Goal: Transaction & Acquisition: Purchase product/service

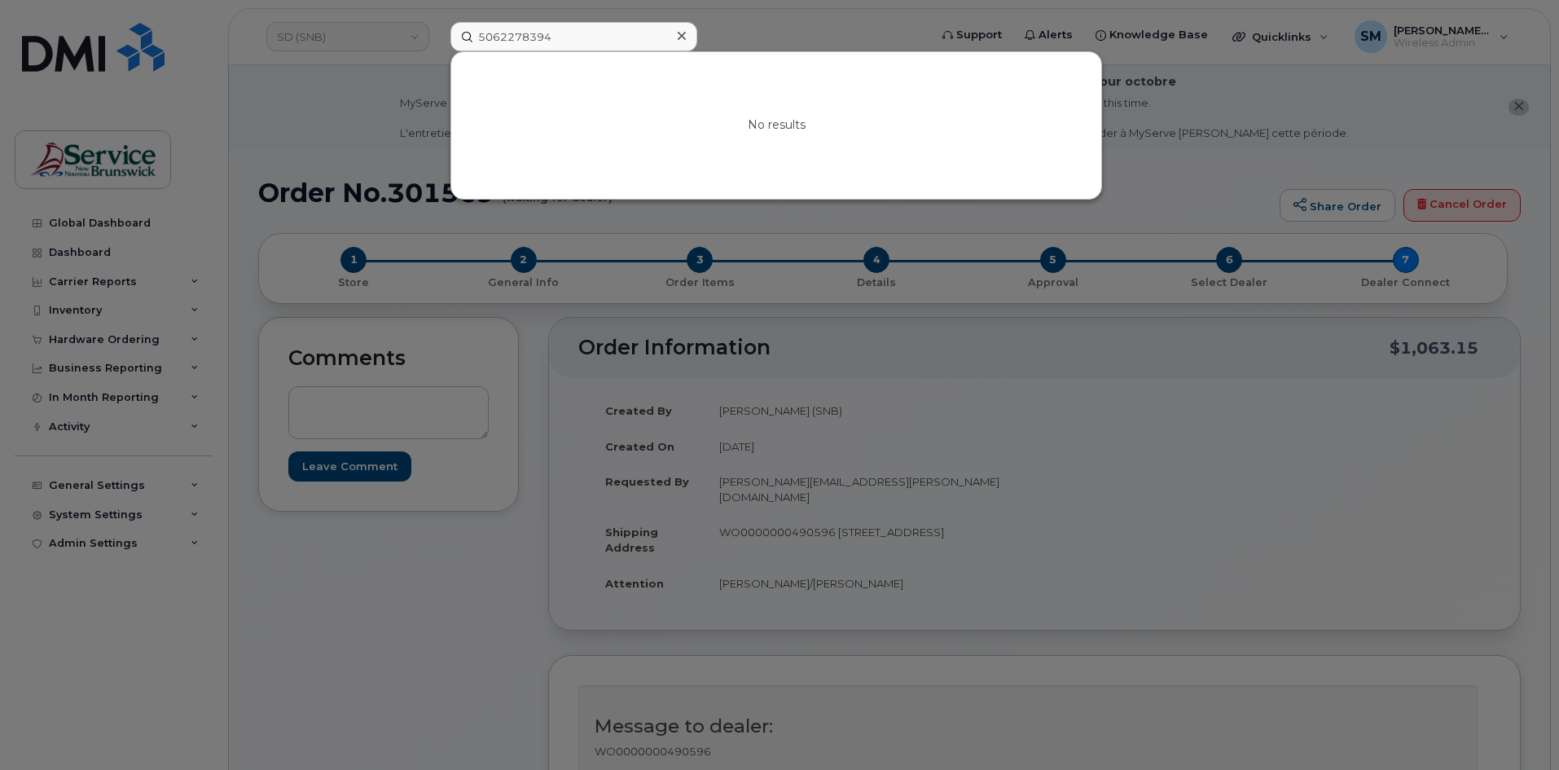
scroll to position [81, 0]
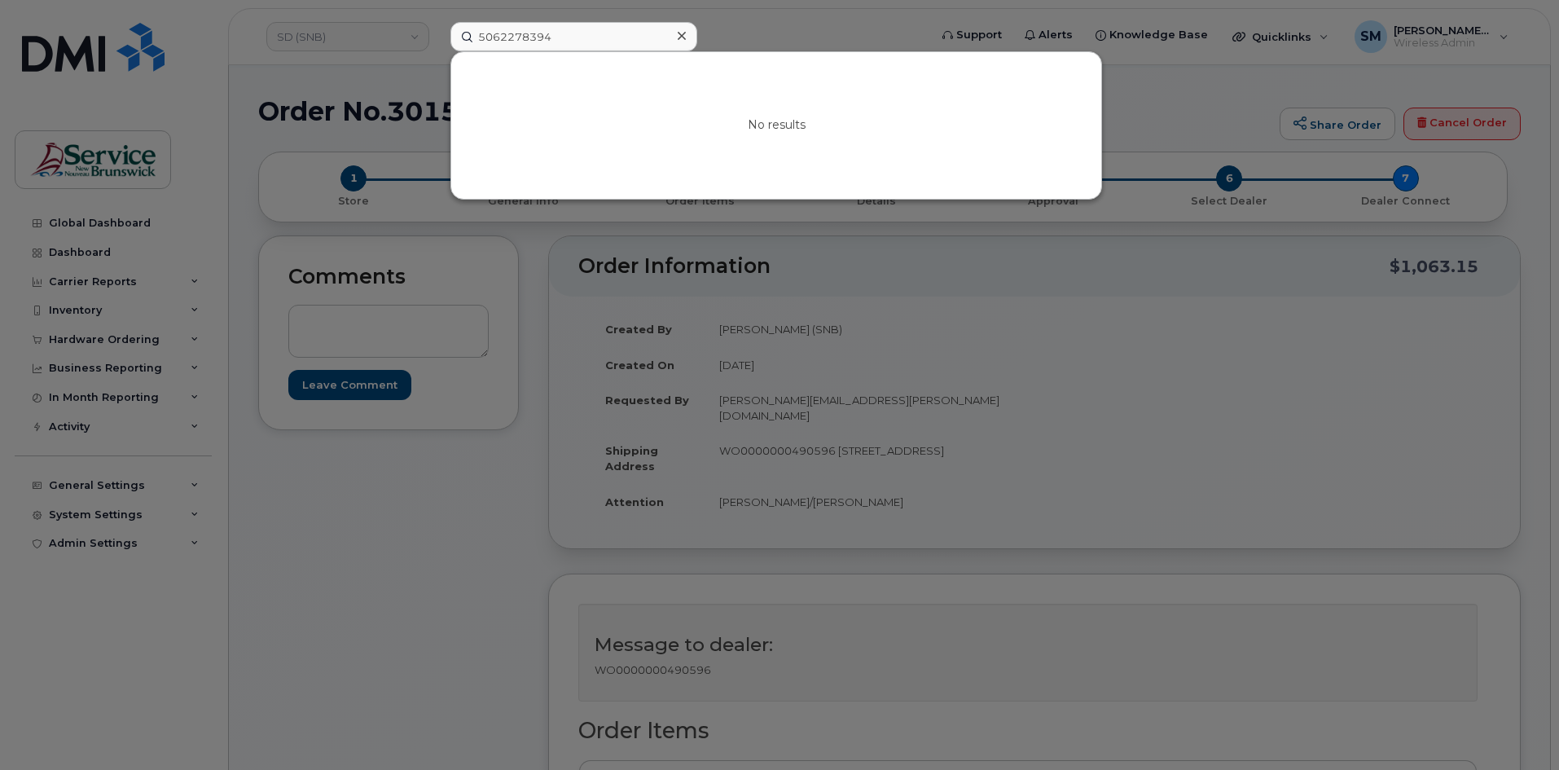
drag, startPoint x: 397, startPoint y: 39, endPoint x: 416, endPoint y: 33, distance: 20.4
click at [437, 39] on div "5062278394 No results" at bounding box center [684, 36] width 494 height 29
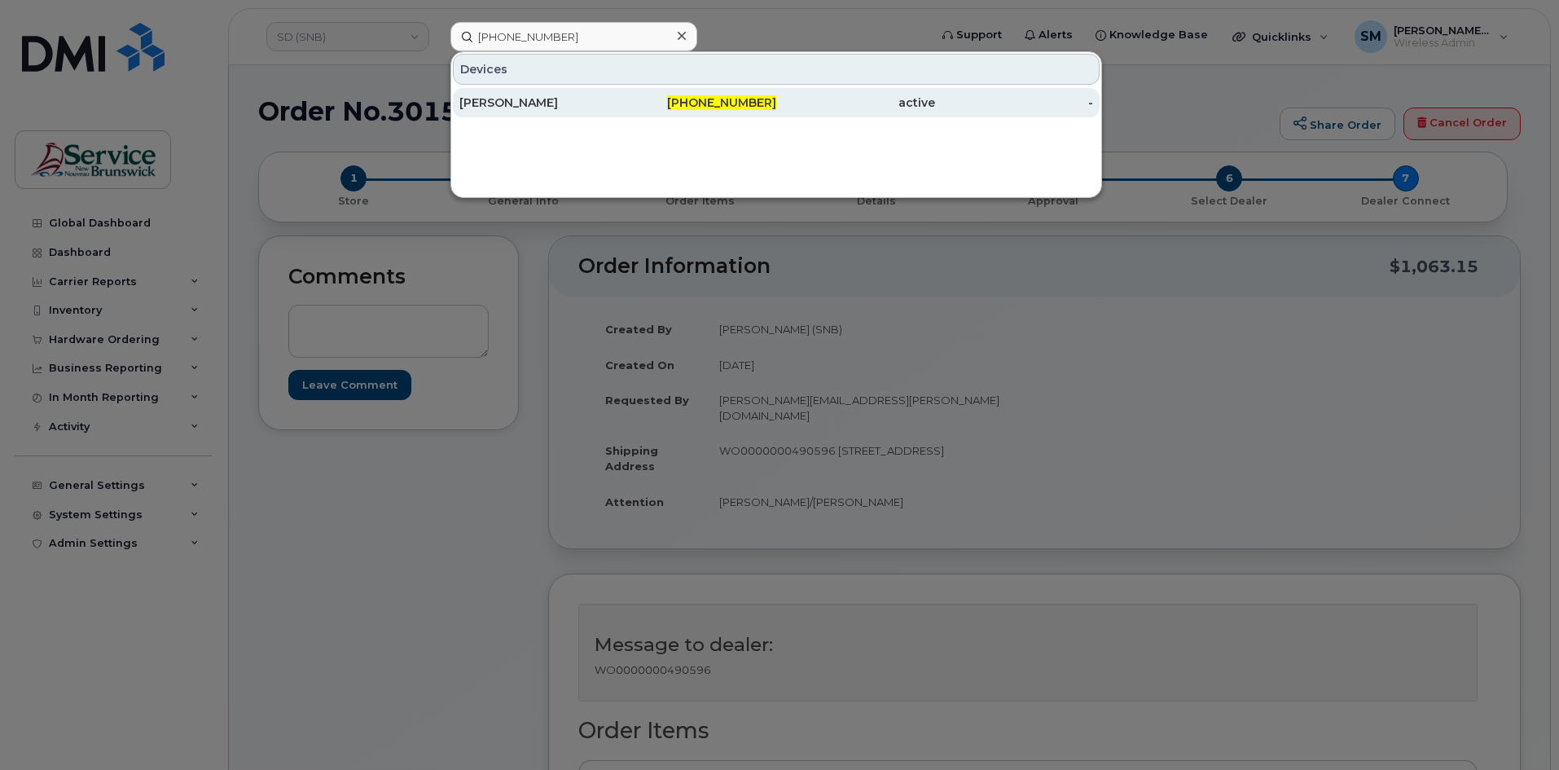
type input "506-624-4201"
click at [548, 107] on div "[PERSON_NAME]" at bounding box center [538, 102] width 159 height 16
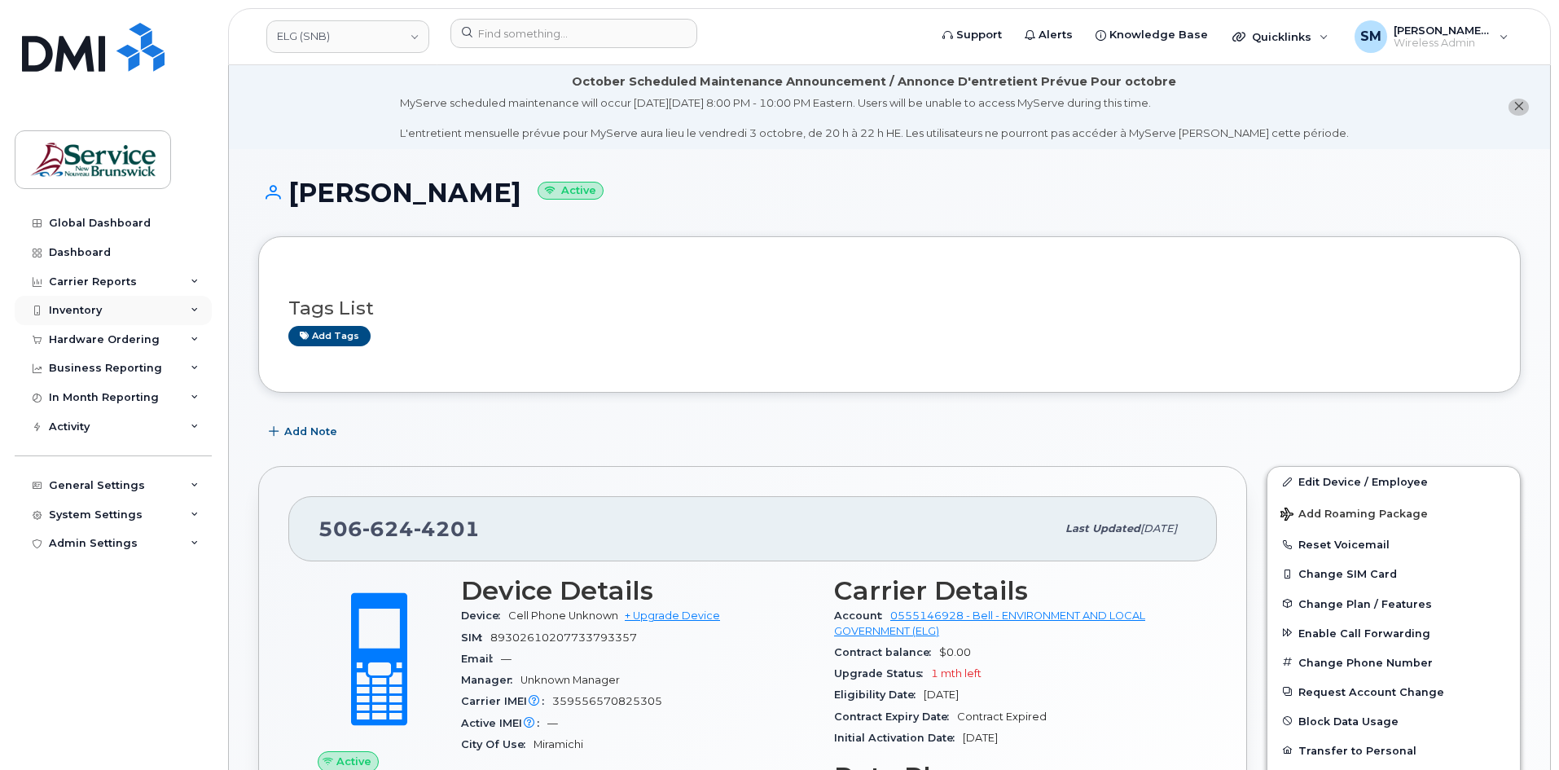
click at [108, 314] on div "Inventory" at bounding box center [113, 310] width 197 height 29
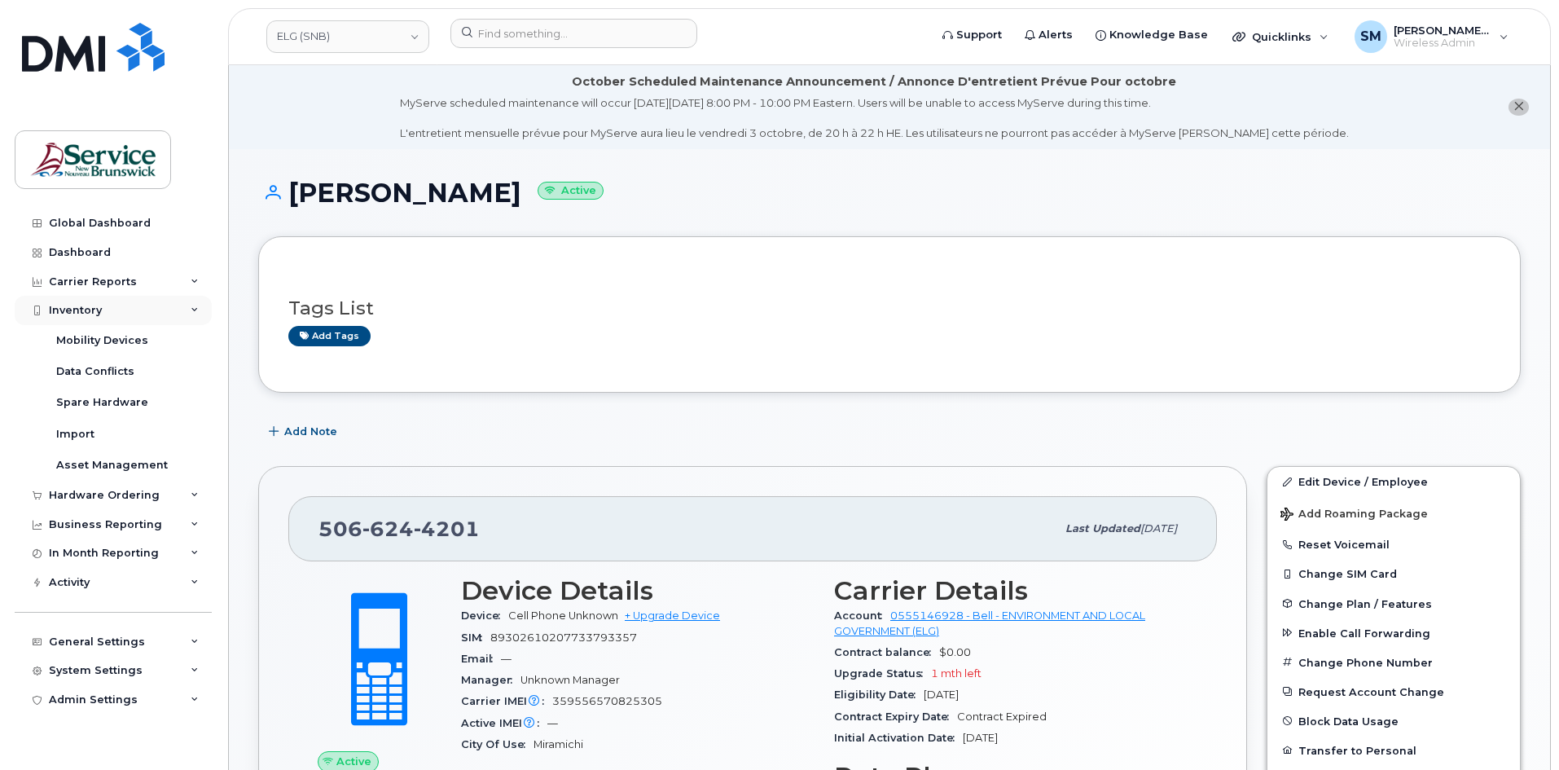
click at [98, 309] on div "Inventory" at bounding box center [75, 310] width 53 height 13
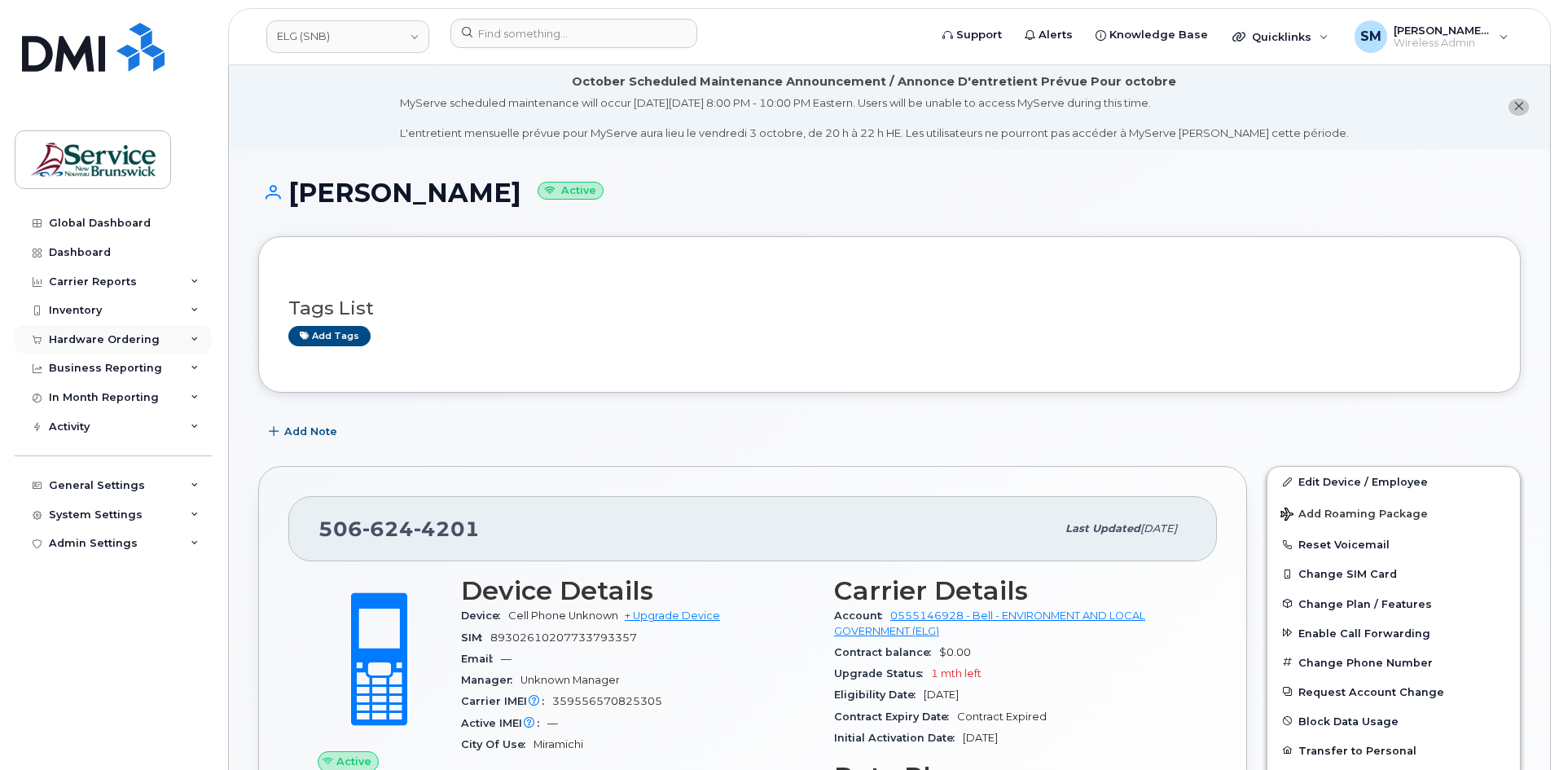
click at [144, 340] on div "Hardware Ordering" at bounding box center [104, 339] width 111 height 13
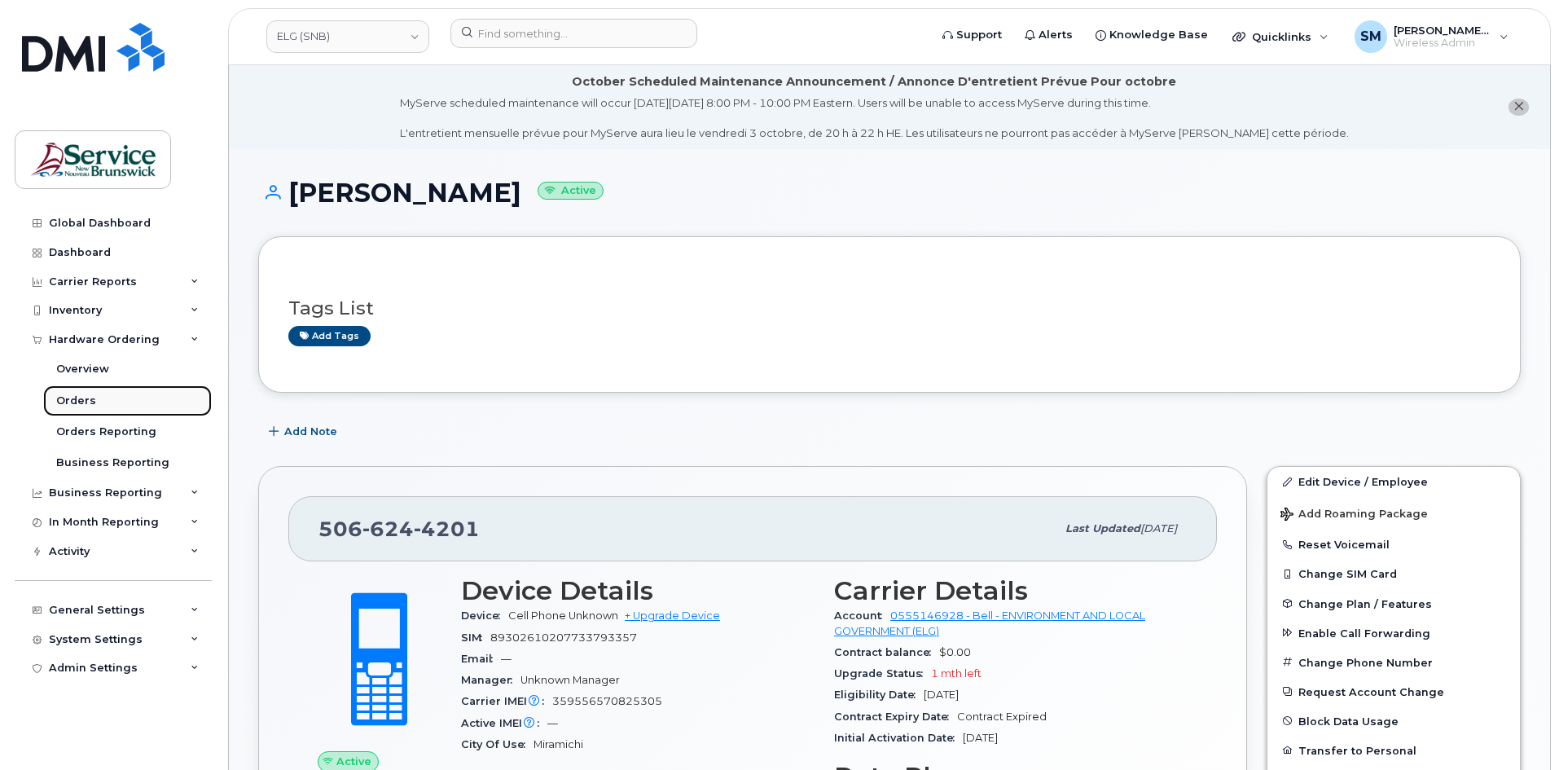
click at [137, 391] on link "Orders" at bounding box center [127, 400] width 169 height 31
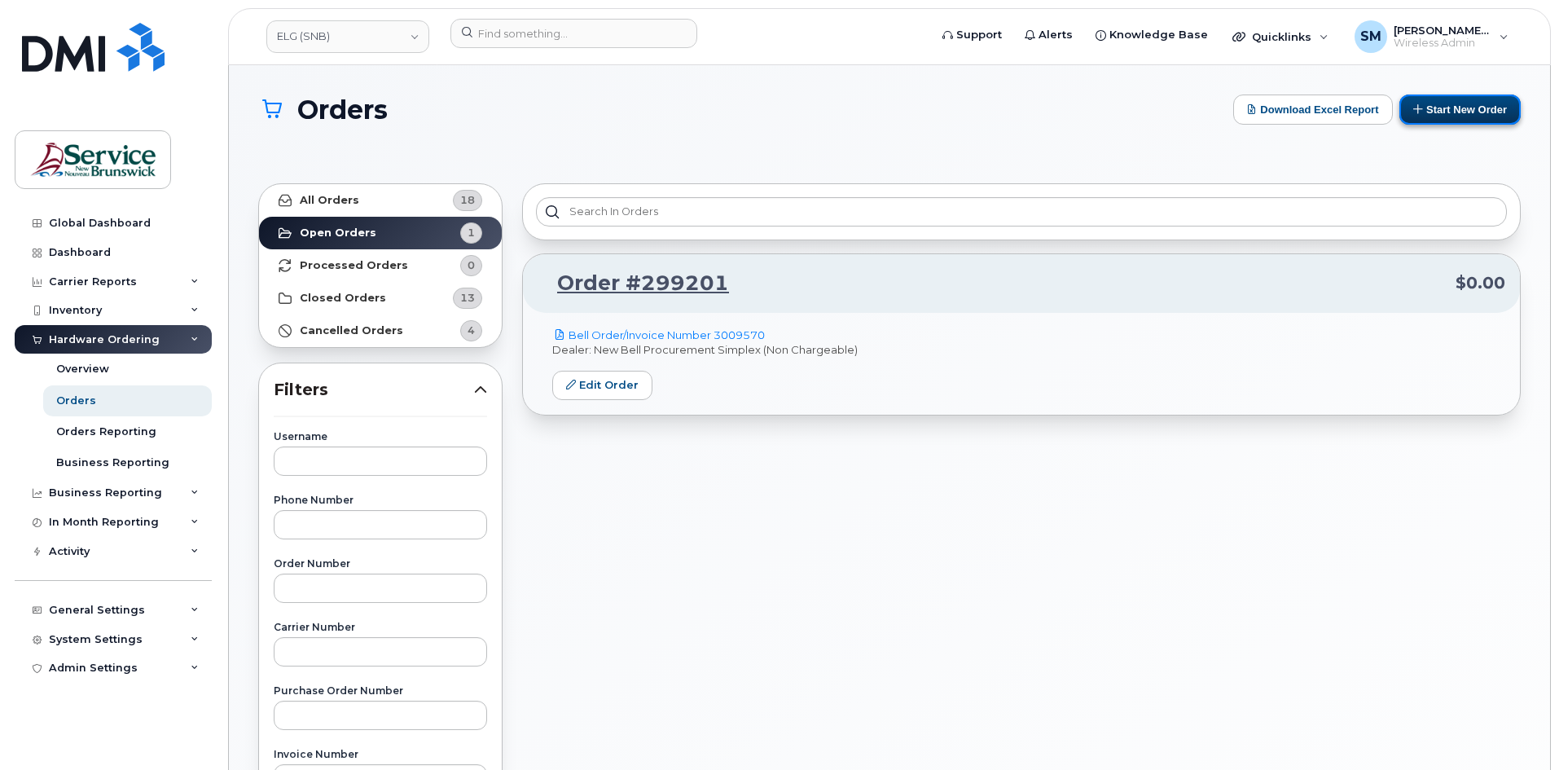
click at [1456, 114] on button "Start New Order" at bounding box center [1459, 109] width 121 height 30
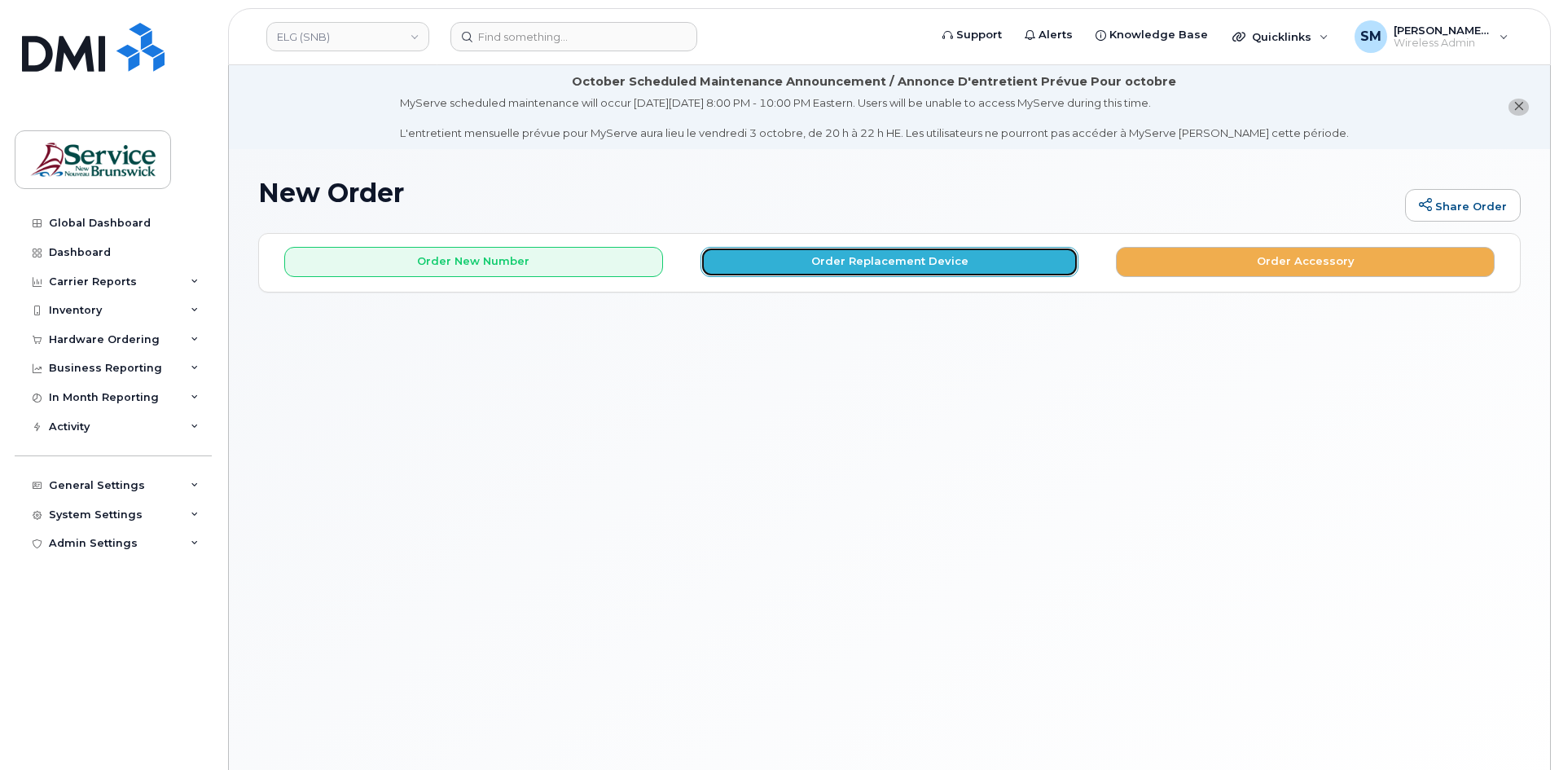
click at [931, 265] on button "Order Replacement Device" at bounding box center [889, 262] width 379 height 30
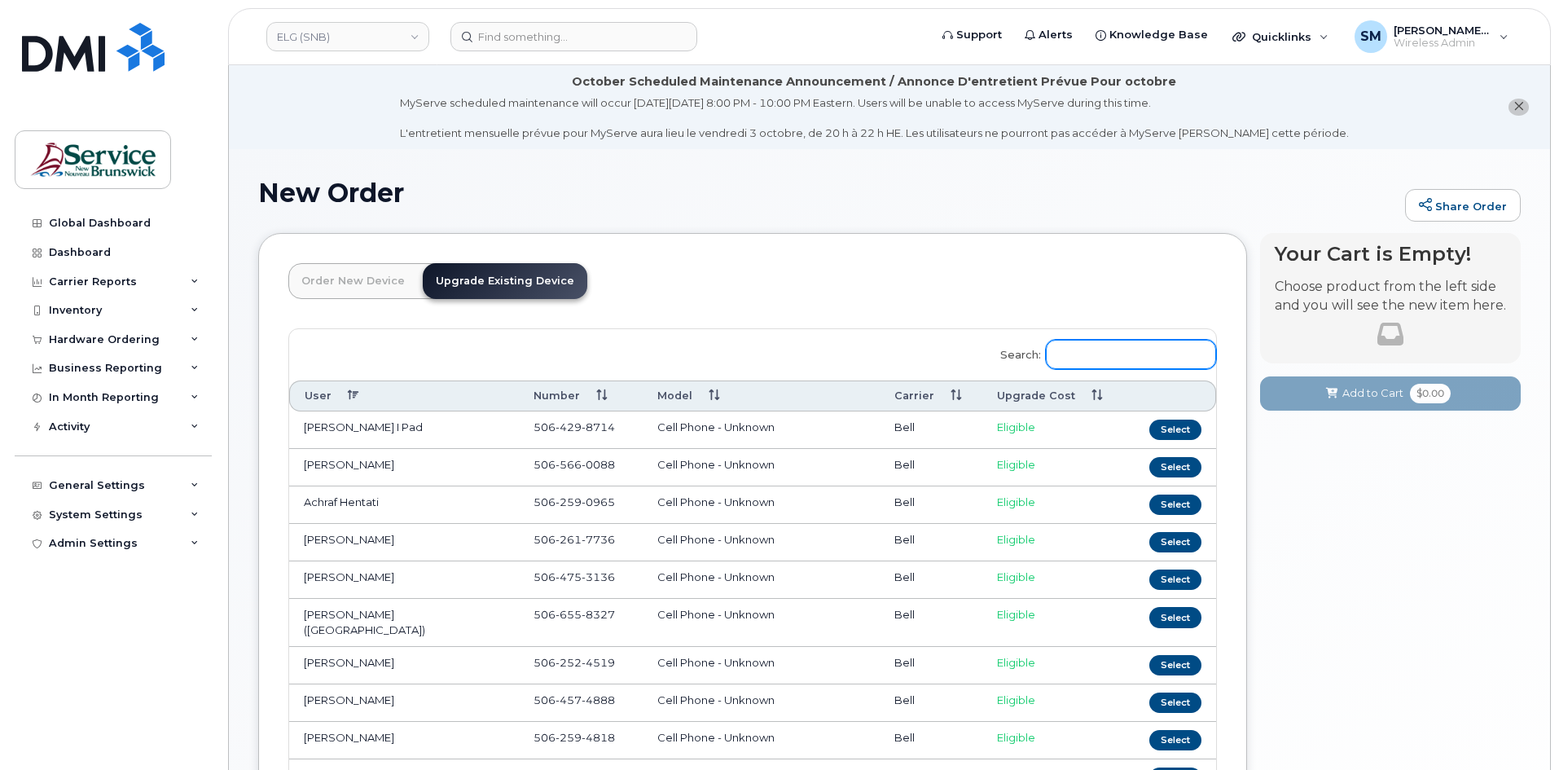
paste input "506-624-4201"
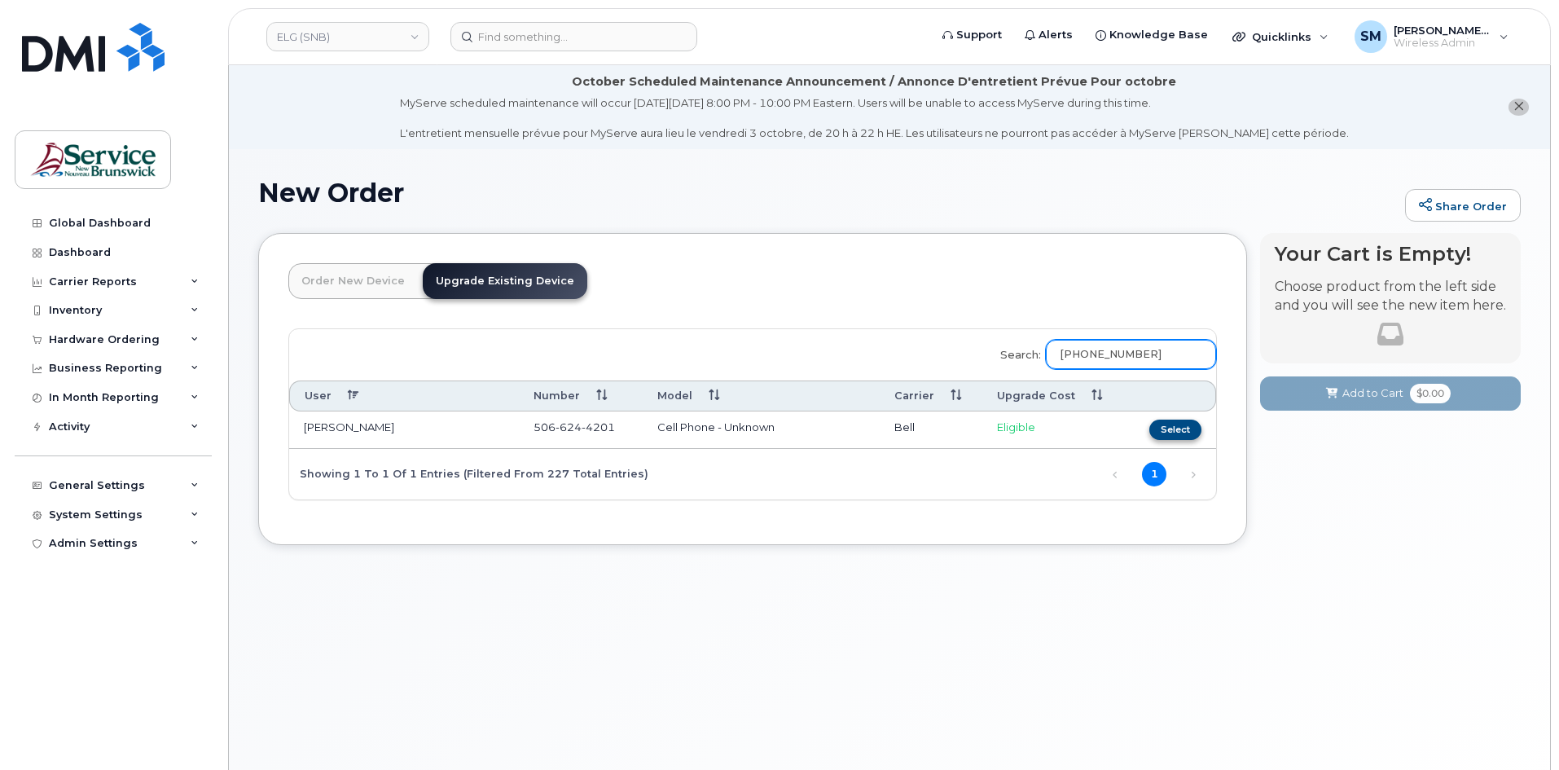
type input "506-624-4201"
click at [1170, 422] on button "Select" at bounding box center [1175, 429] width 52 height 20
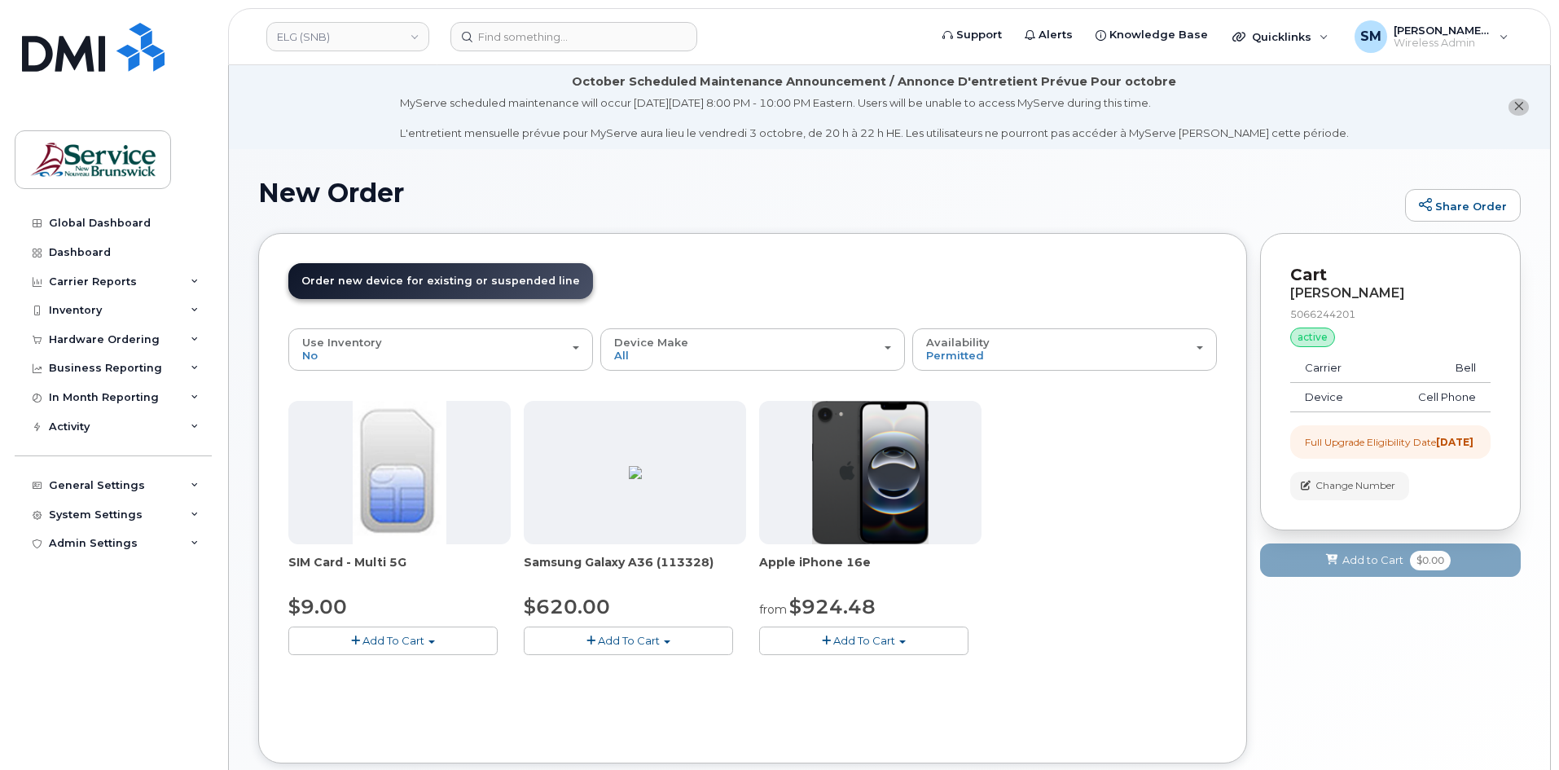
click at [689, 643] on button "Add To Cart" at bounding box center [628, 640] width 209 height 29
click at [619, 687] on link "$620.00 - Outright purchase (128GB model)" at bounding box center [663, 691] width 270 height 20
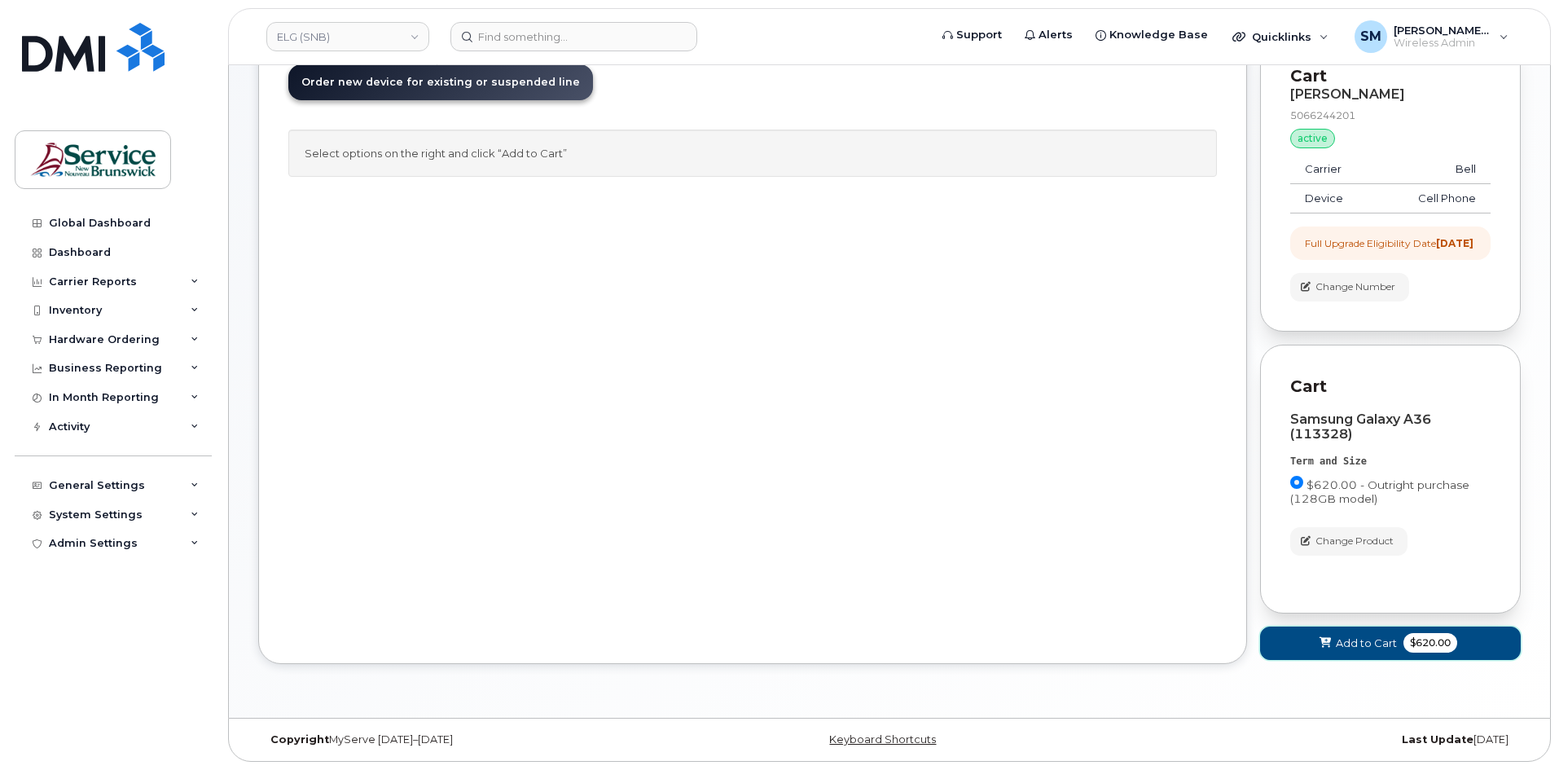
click at [1340, 631] on button "Add to Cart $620.00" at bounding box center [1390, 642] width 261 height 33
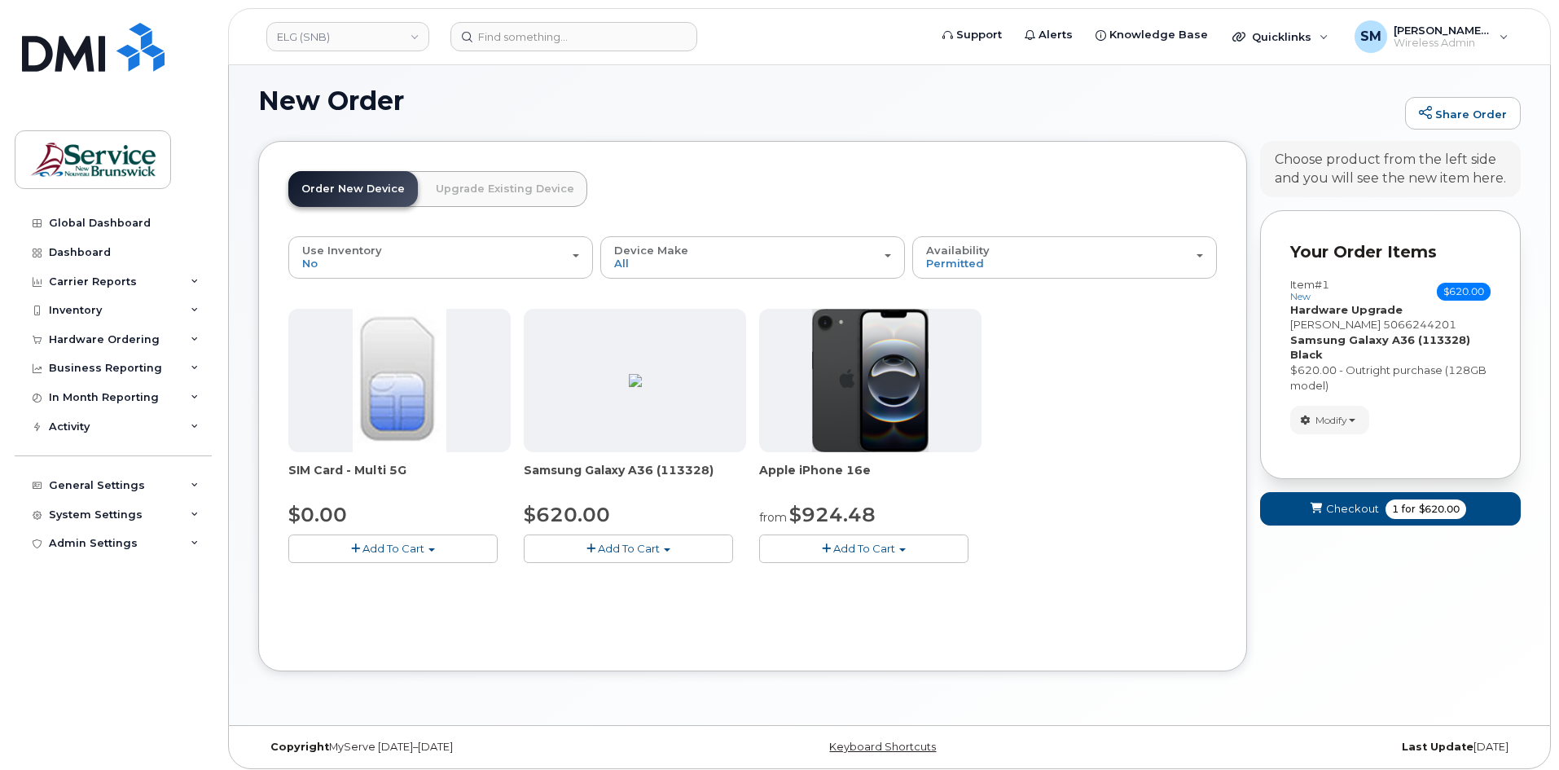
scroll to position [99, 0]
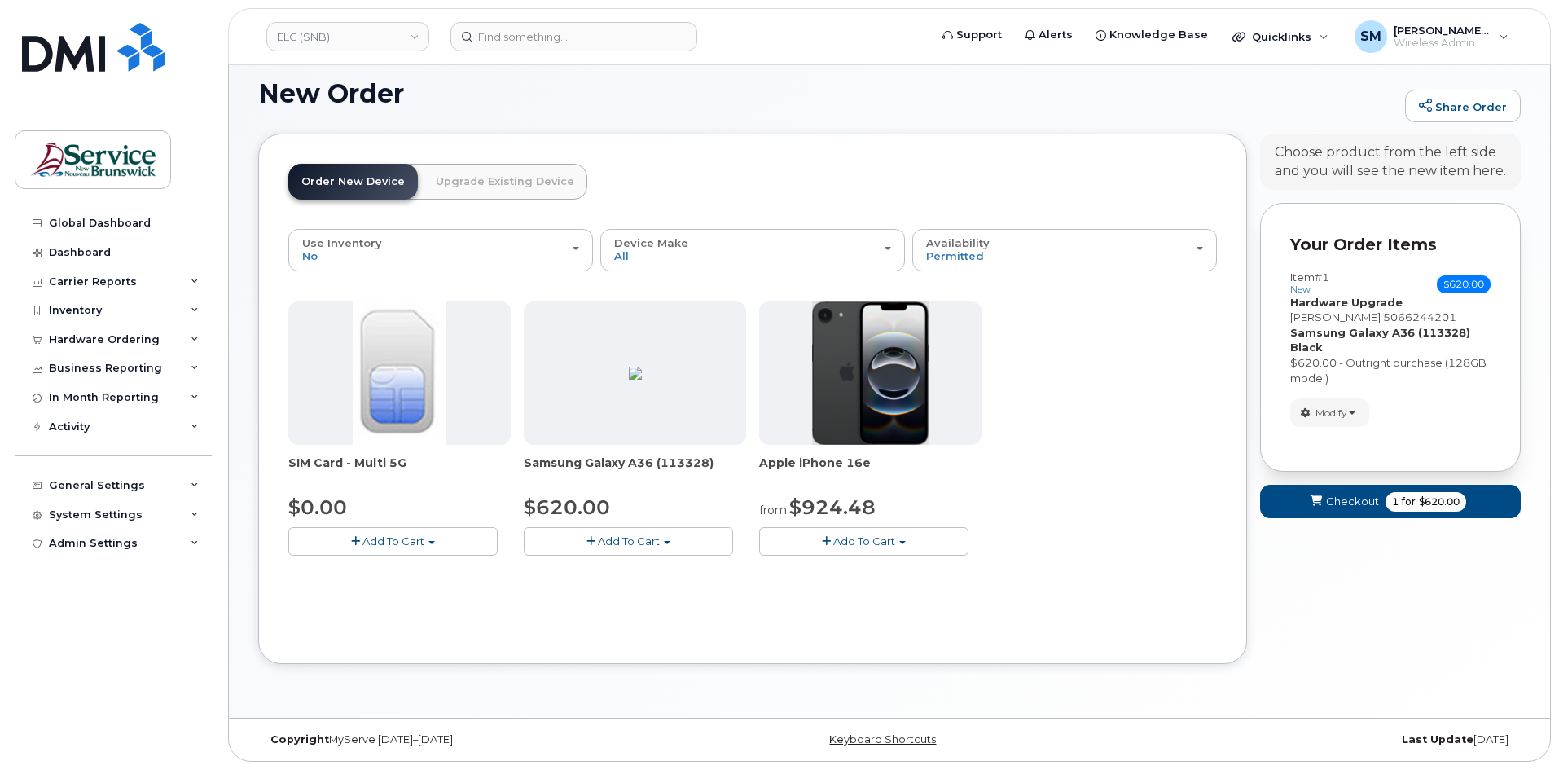
click at [1333, 483] on form "Your Order Items Item #1 new $620.00 Accessories Only SIM Only Activation New A…" at bounding box center [1390, 368] width 261 height 331
click at [1334, 496] on span "Checkout" at bounding box center [1352, 501] width 53 height 15
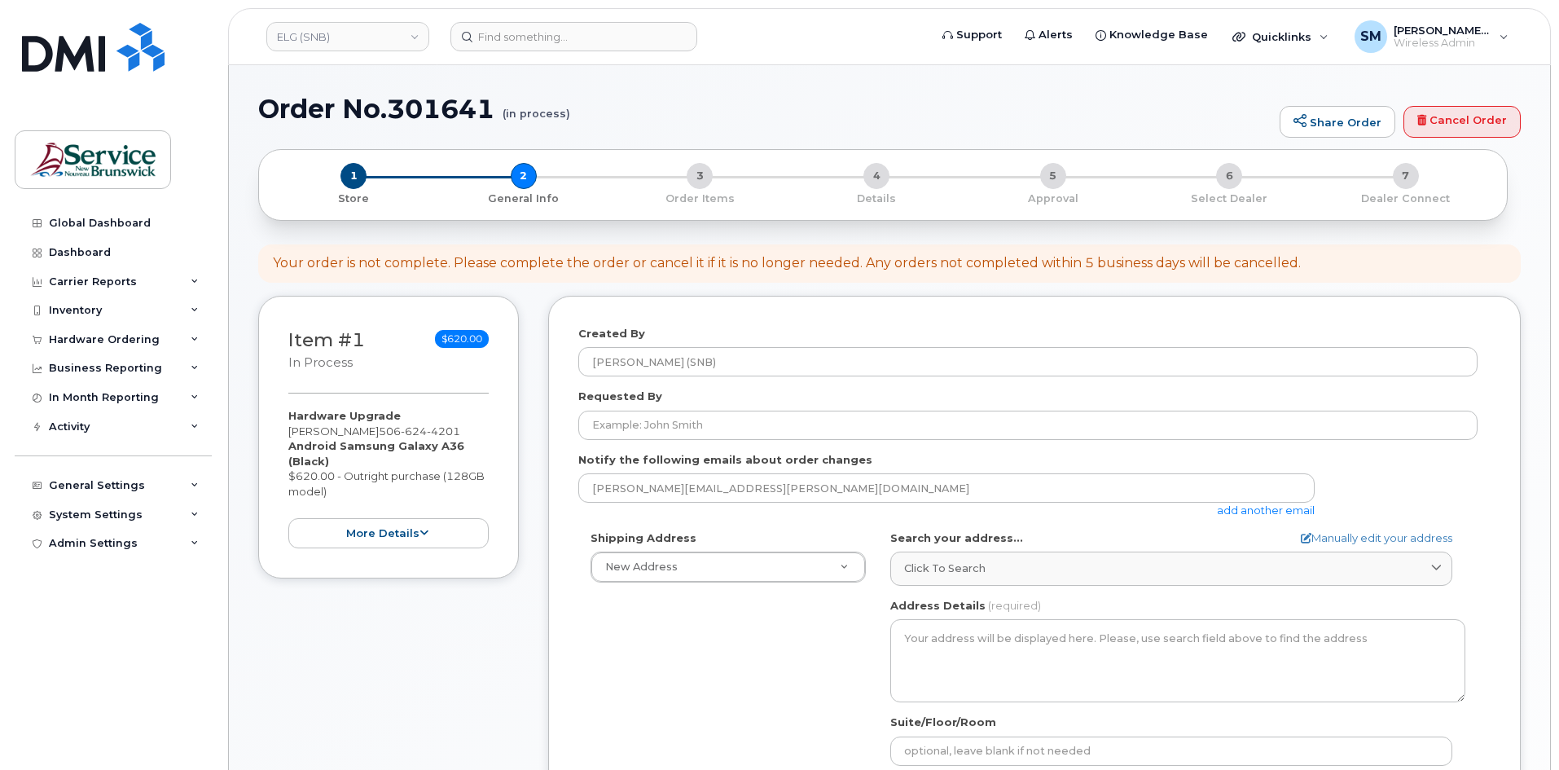
select select
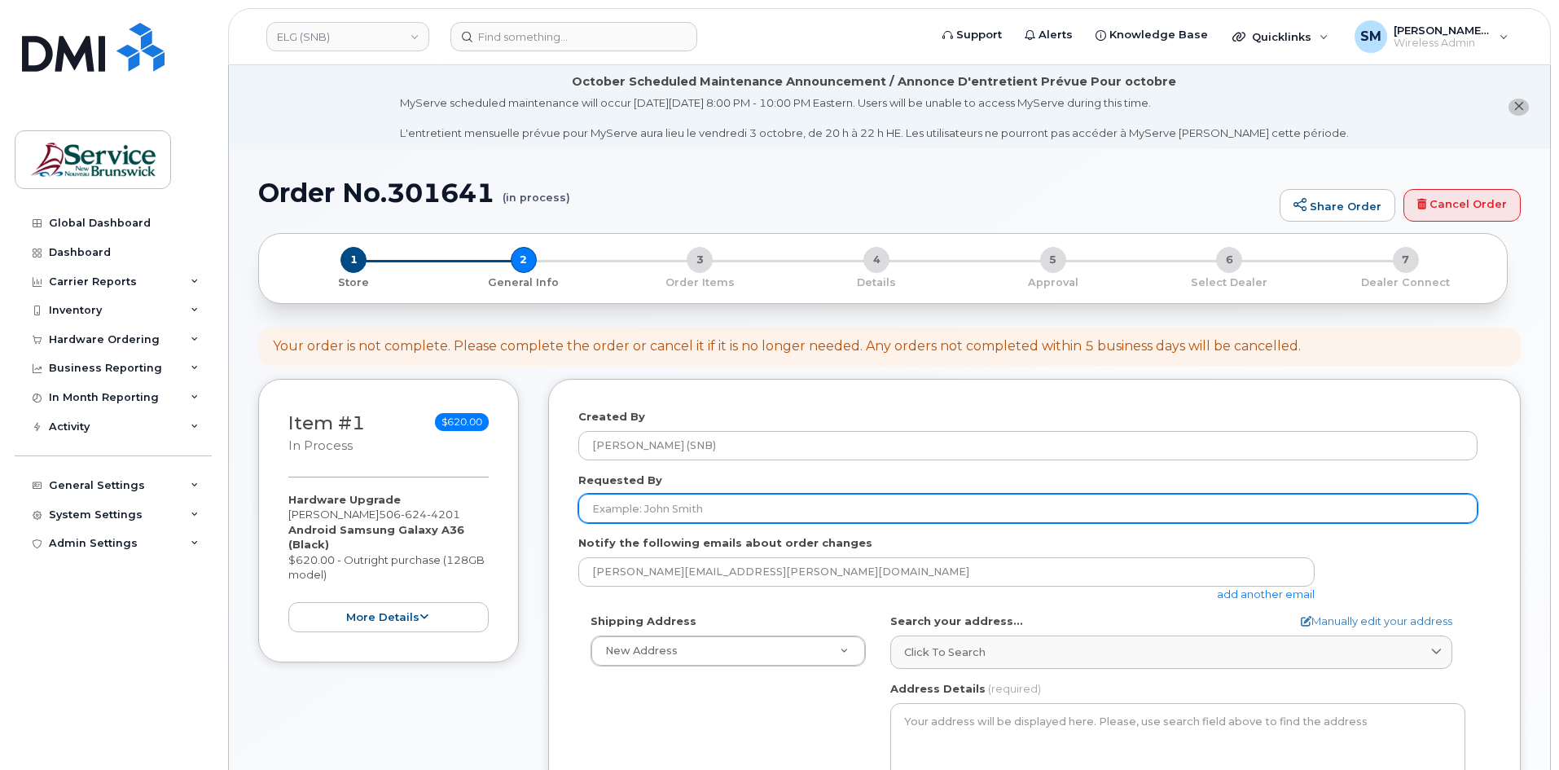
paste input "[PERSON_NAME][EMAIL_ADDRESS][PERSON_NAME][DOMAIN_NAME]"
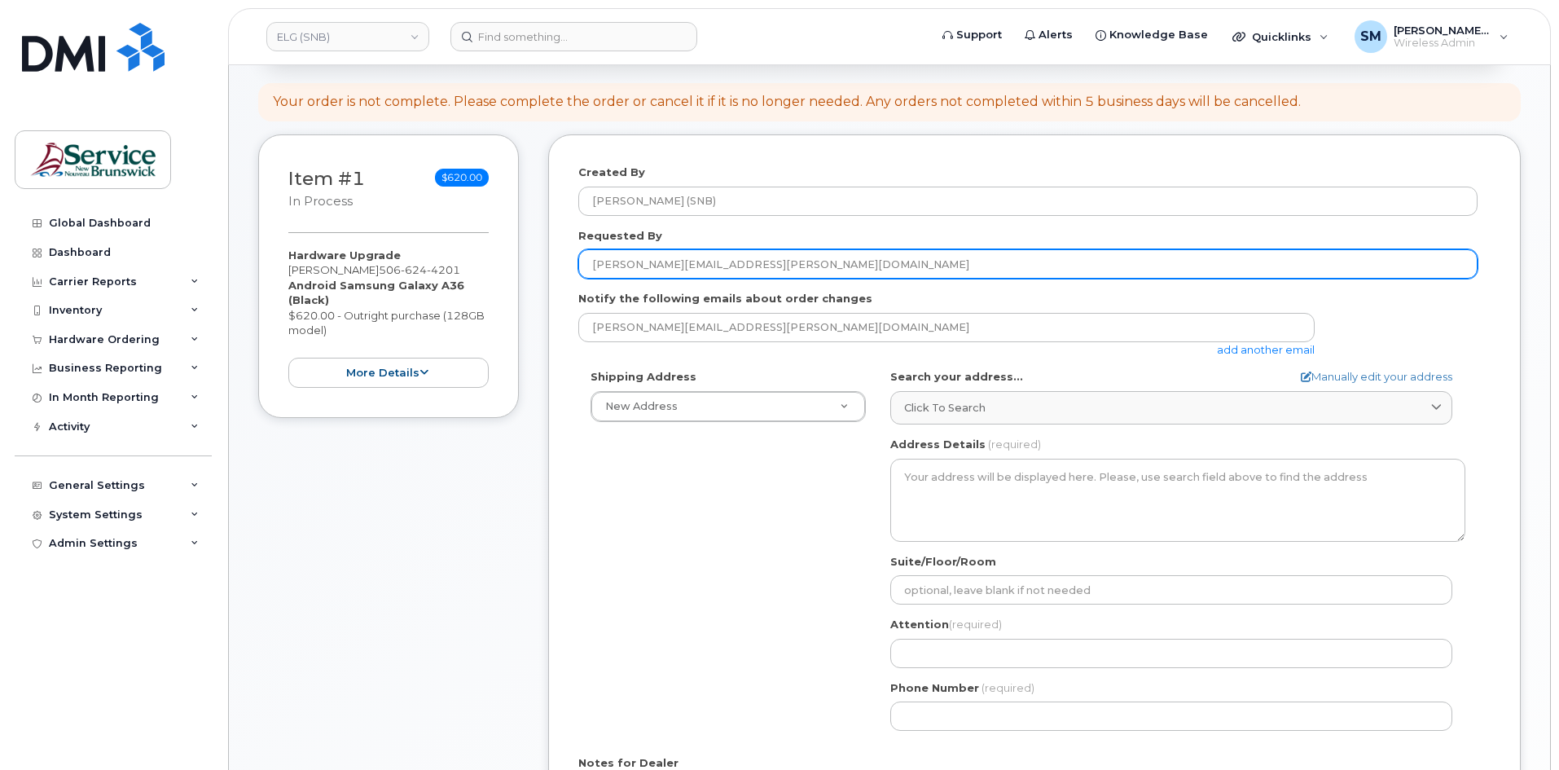
type input "[PERSON_NAME][EMAIL_ADDRESS][PERSON_NAME][DOMAIN_NAME]"
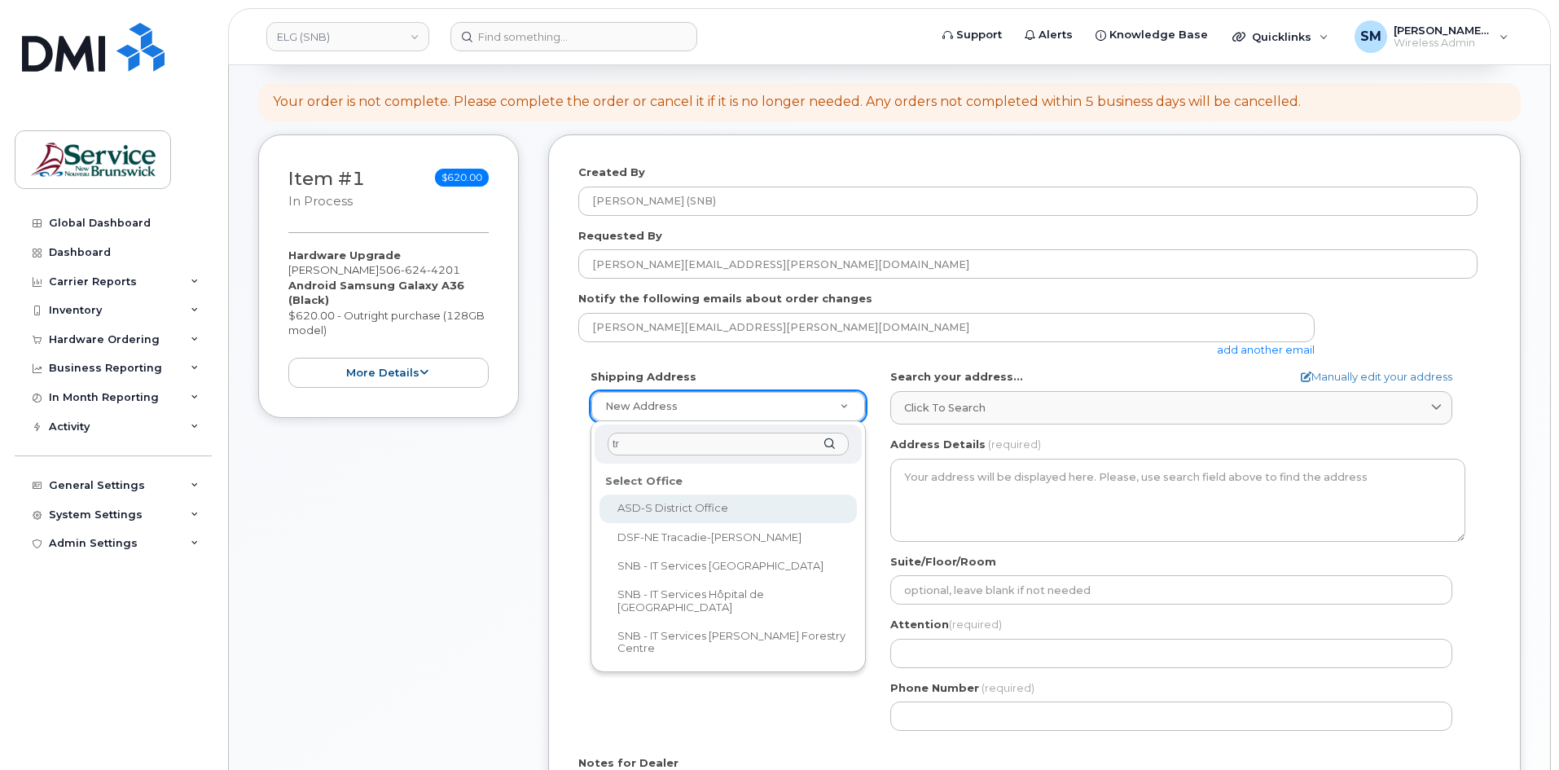
type input "tra"
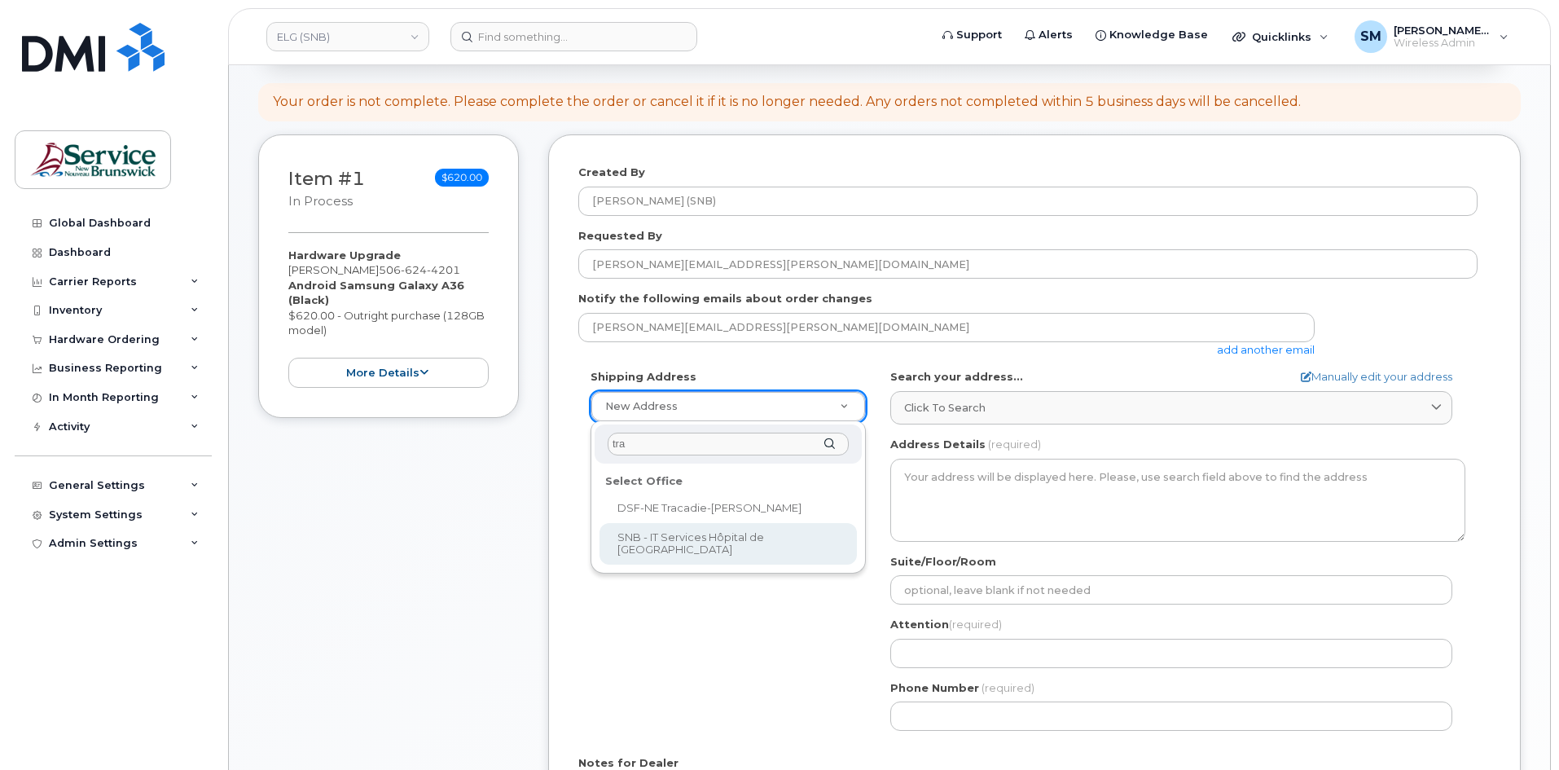
select select
type textarea "400 Rue des Hospitalières Tracadie-Sheila New Brunswick E1X 1G5"
type input "[PERSON_NAME]"
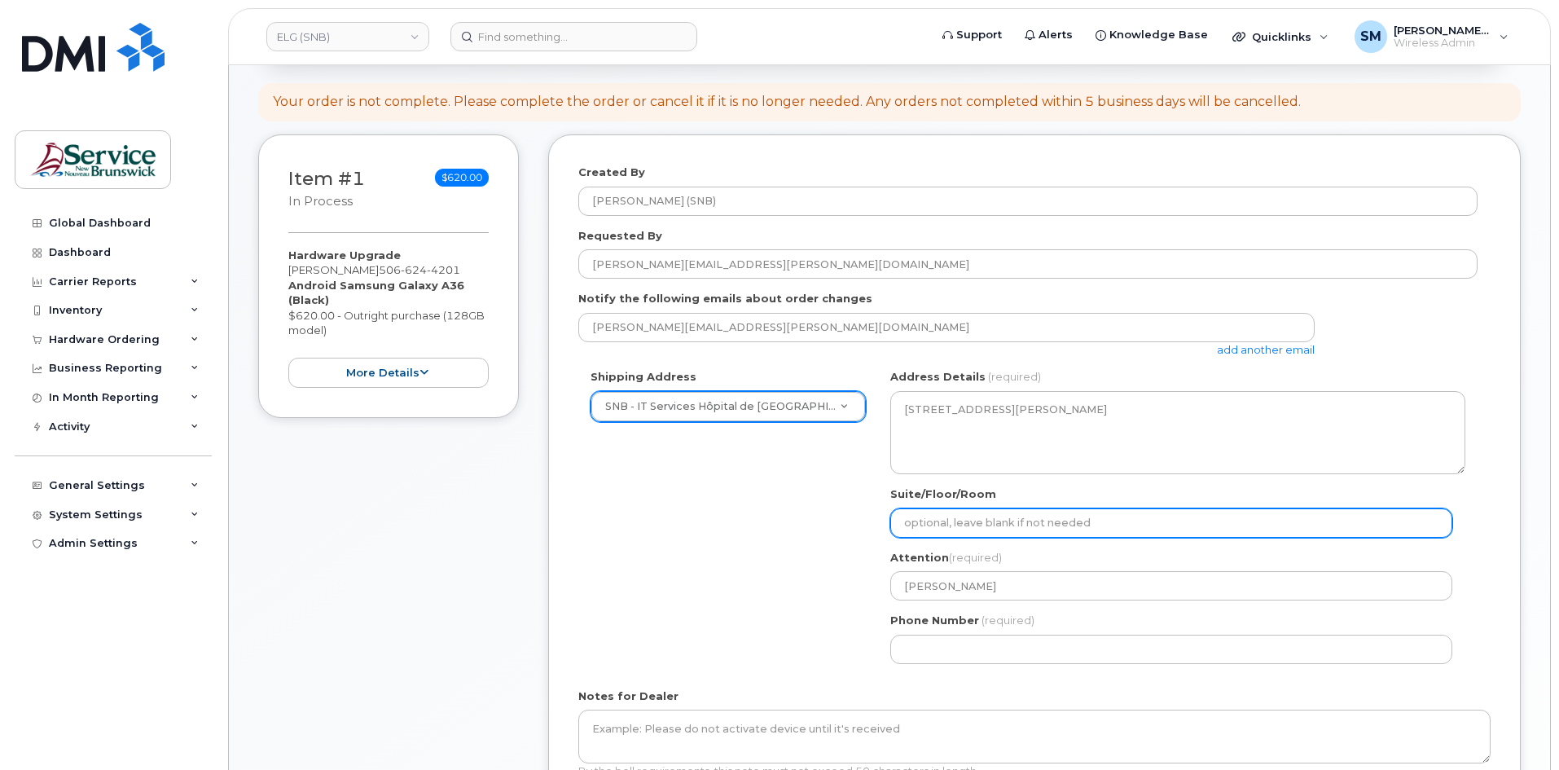
click at [1056, 519] on input "Suite/Floor/Room" at bounding box center [1171, 522] width 562 height 29
paste input "WO0000000491970"
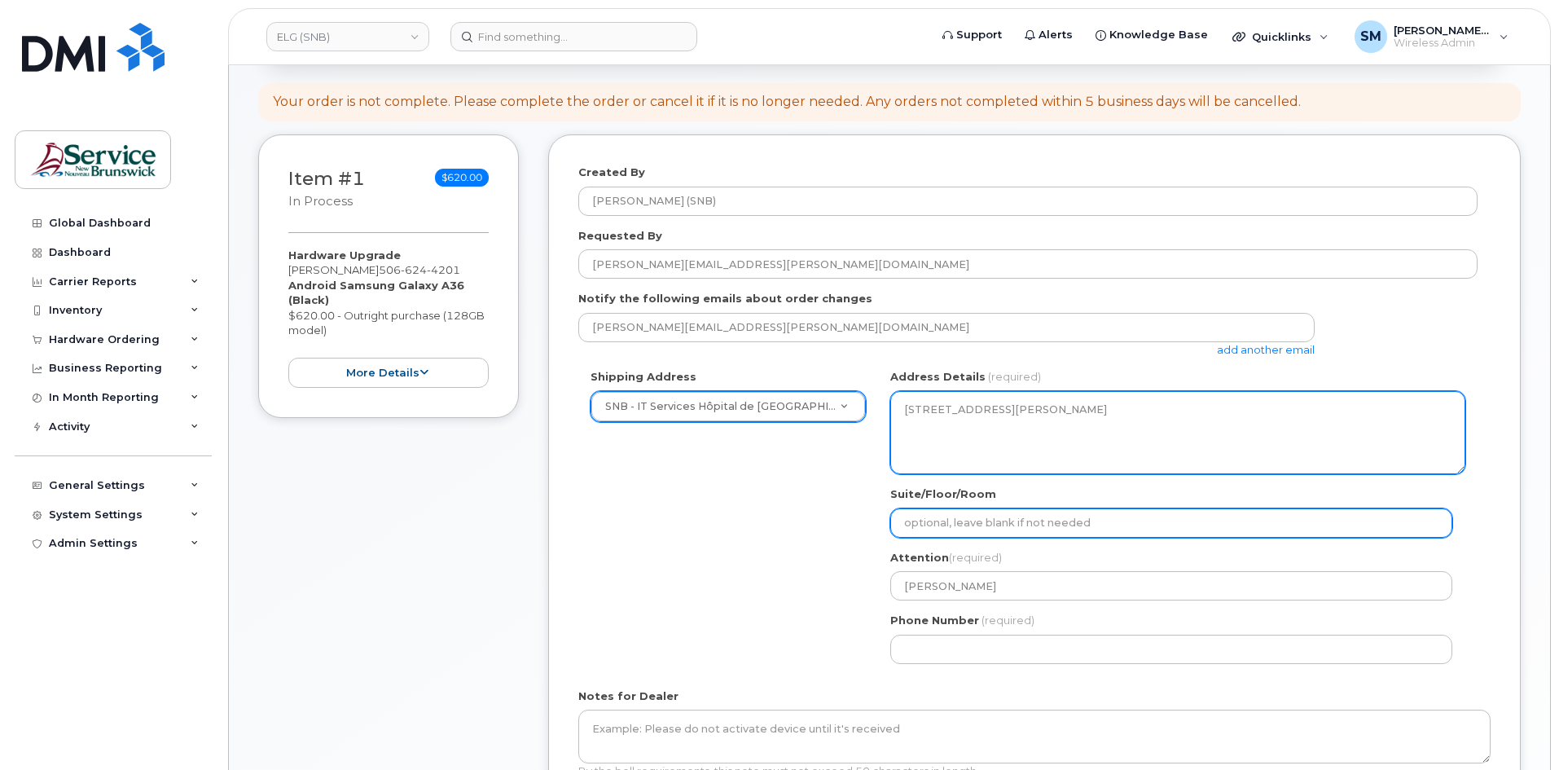
select select
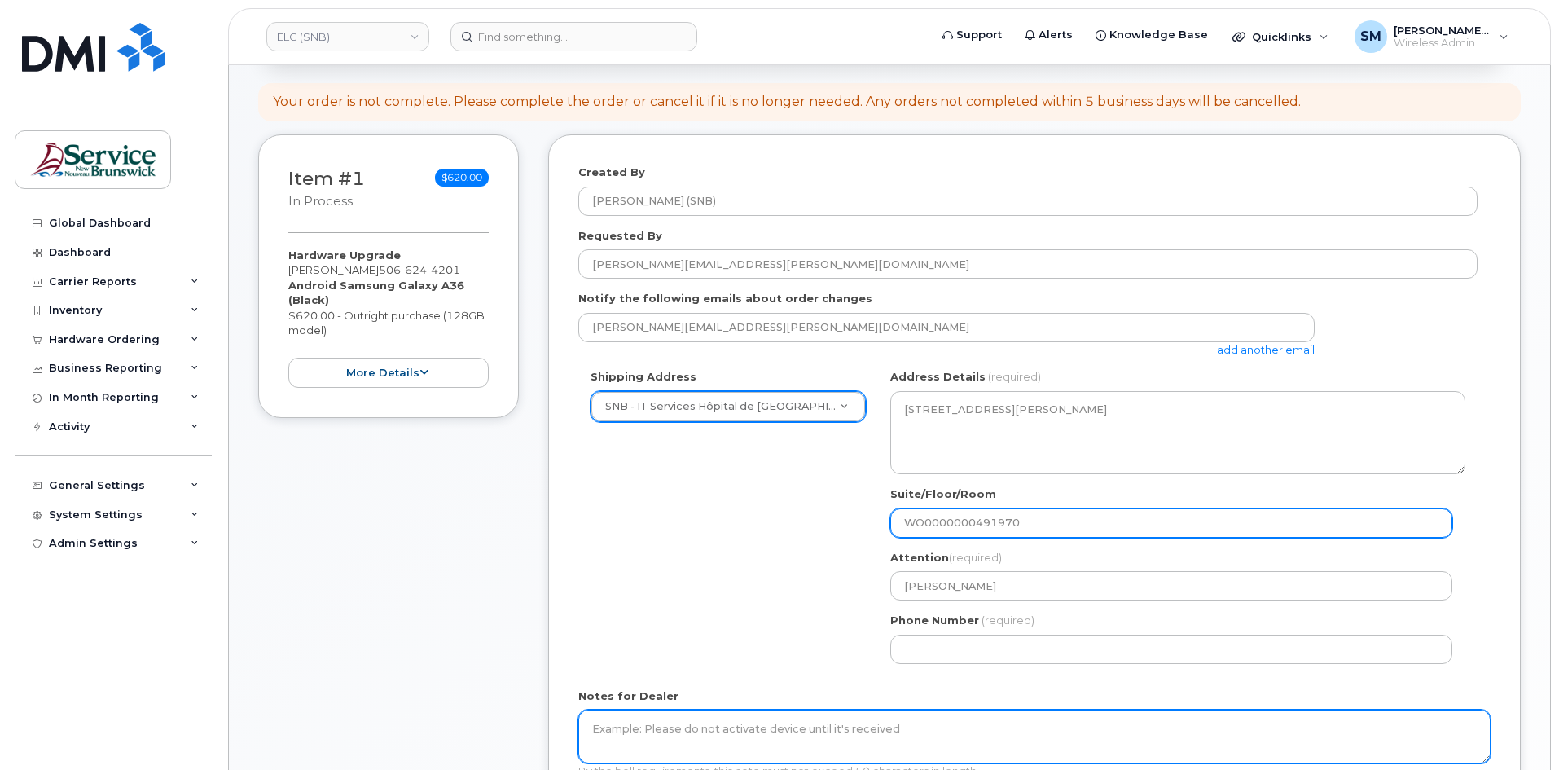
type input "WO0000000491970"
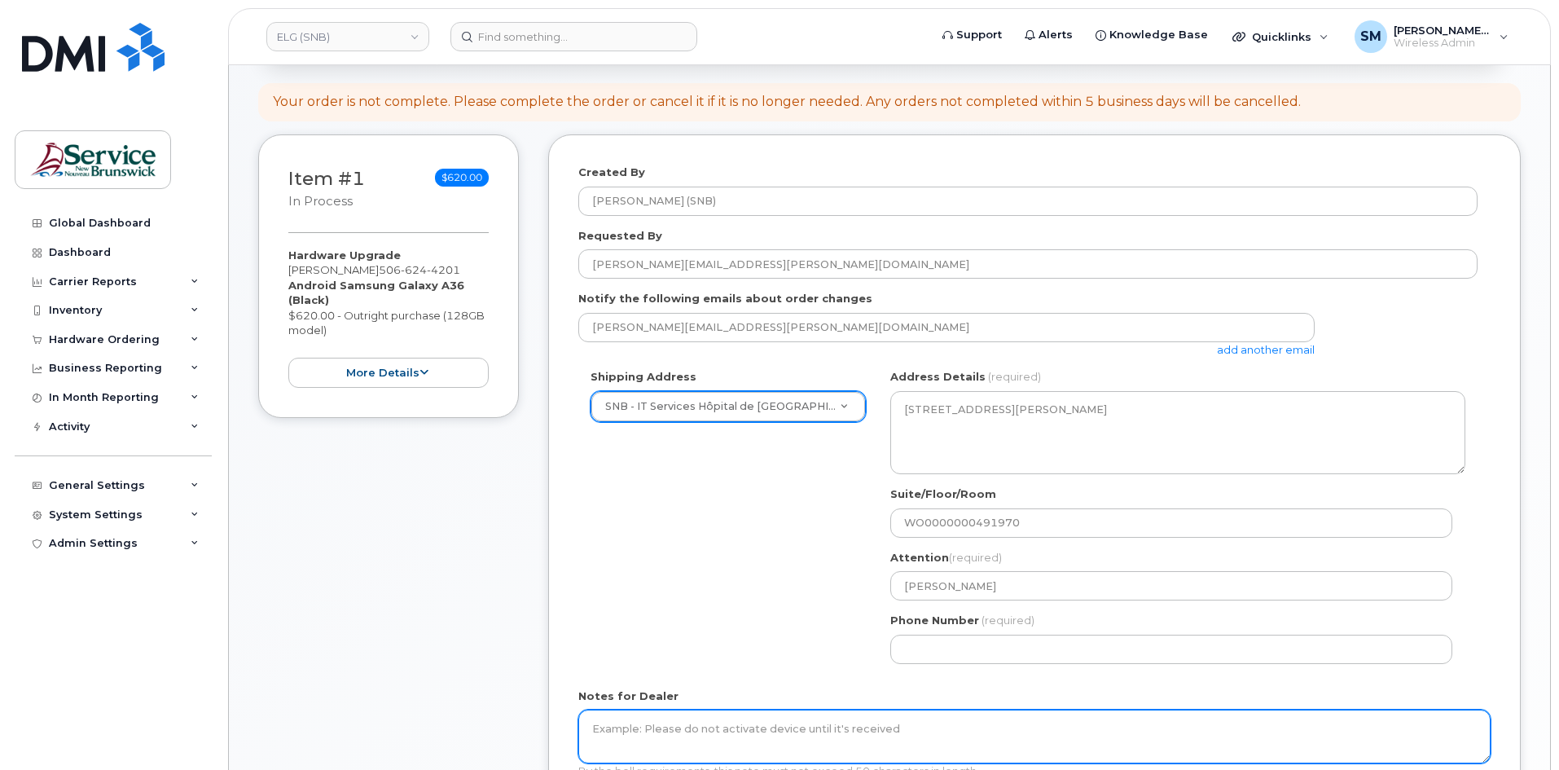
click at [928, 723] on textarea "Notes for Dealer" at bounding box center [1034, 736] width 912 height 54
paste textarea "WO0000000491970"
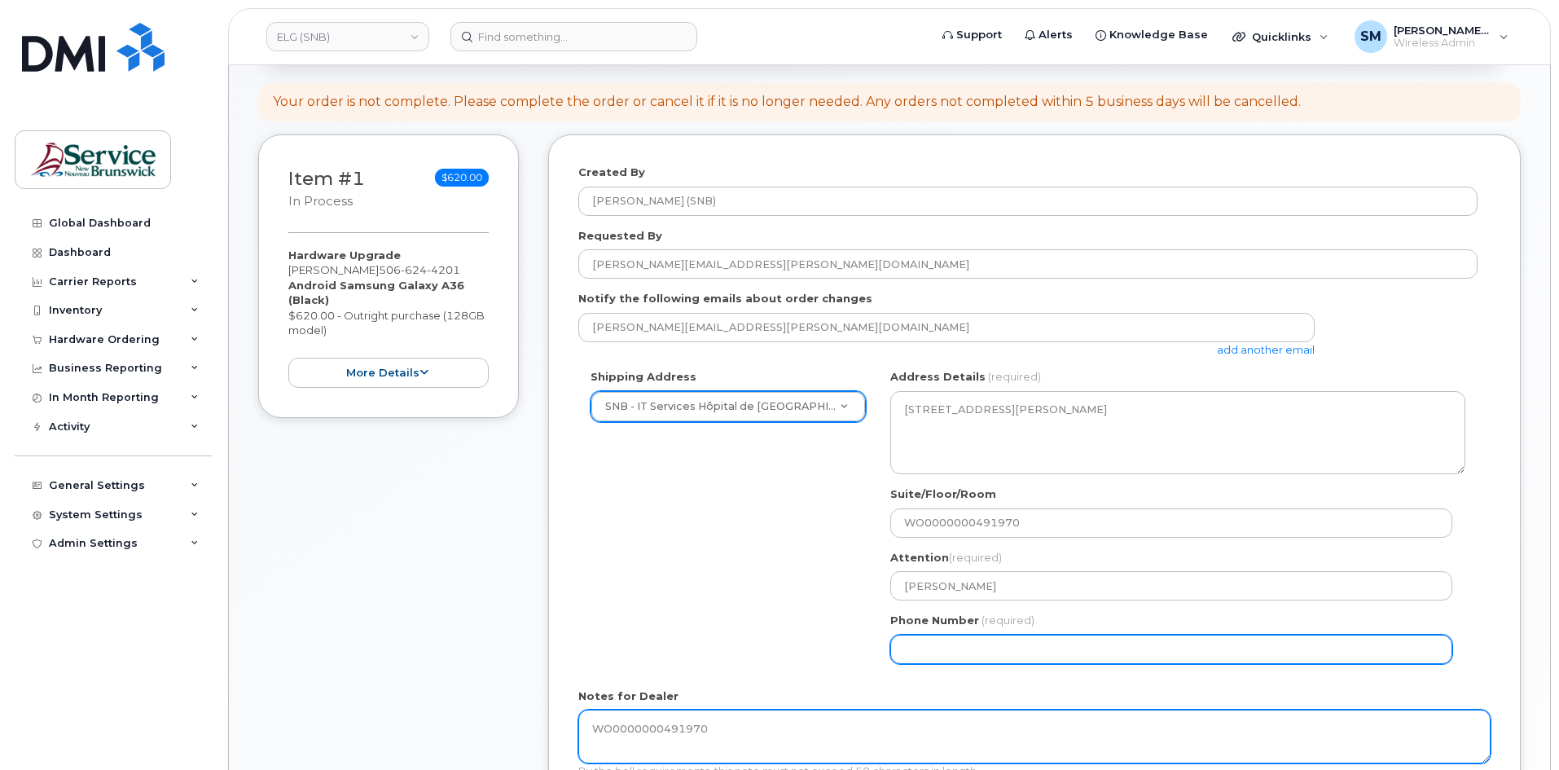
type textarea "WO0000000491970"
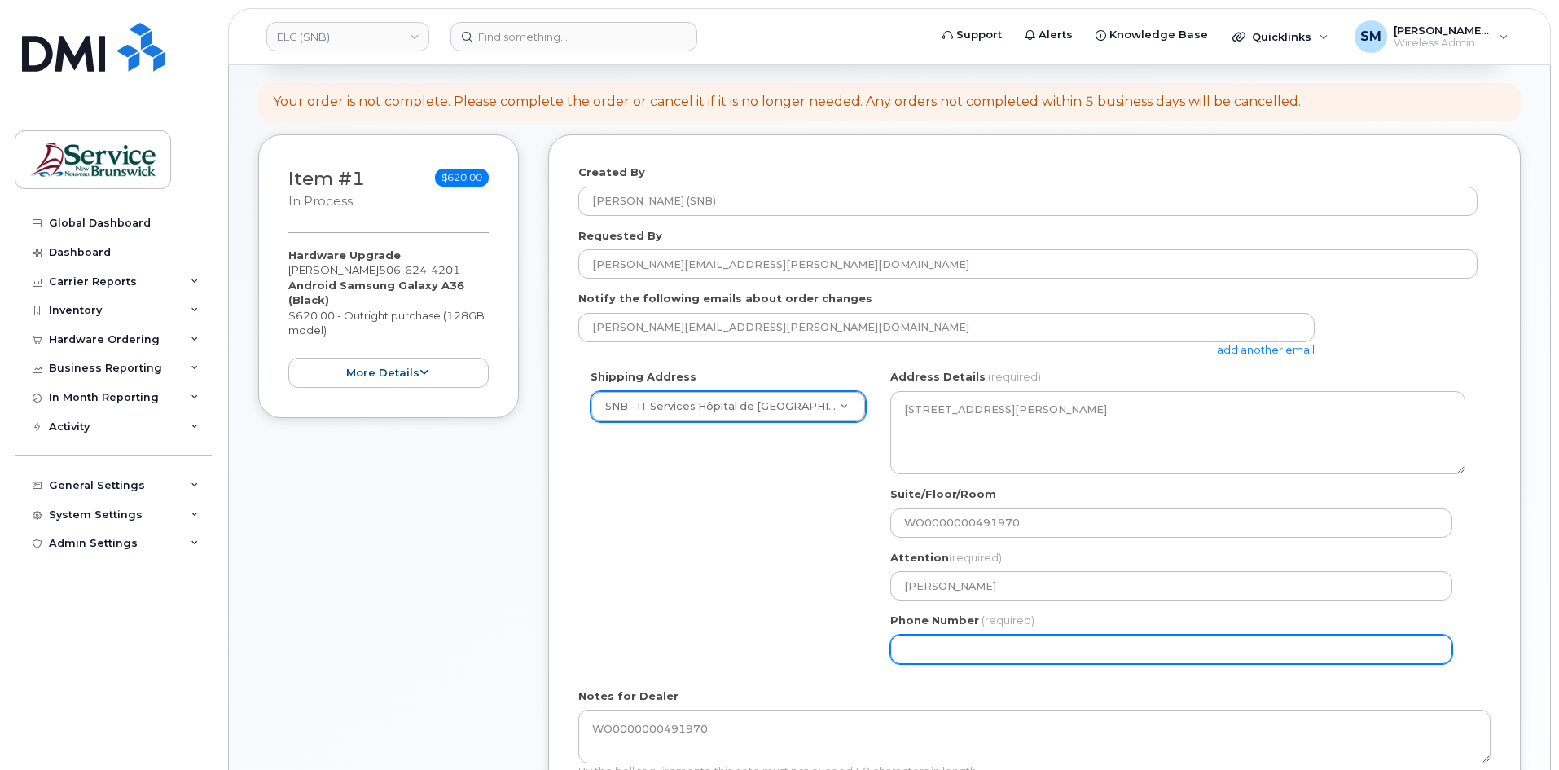
click at [946, 654] on input "Phone Number" at bounding box center [1171, 648] width 562 height 29
select select
type input "6"
type input "506639633"
select select
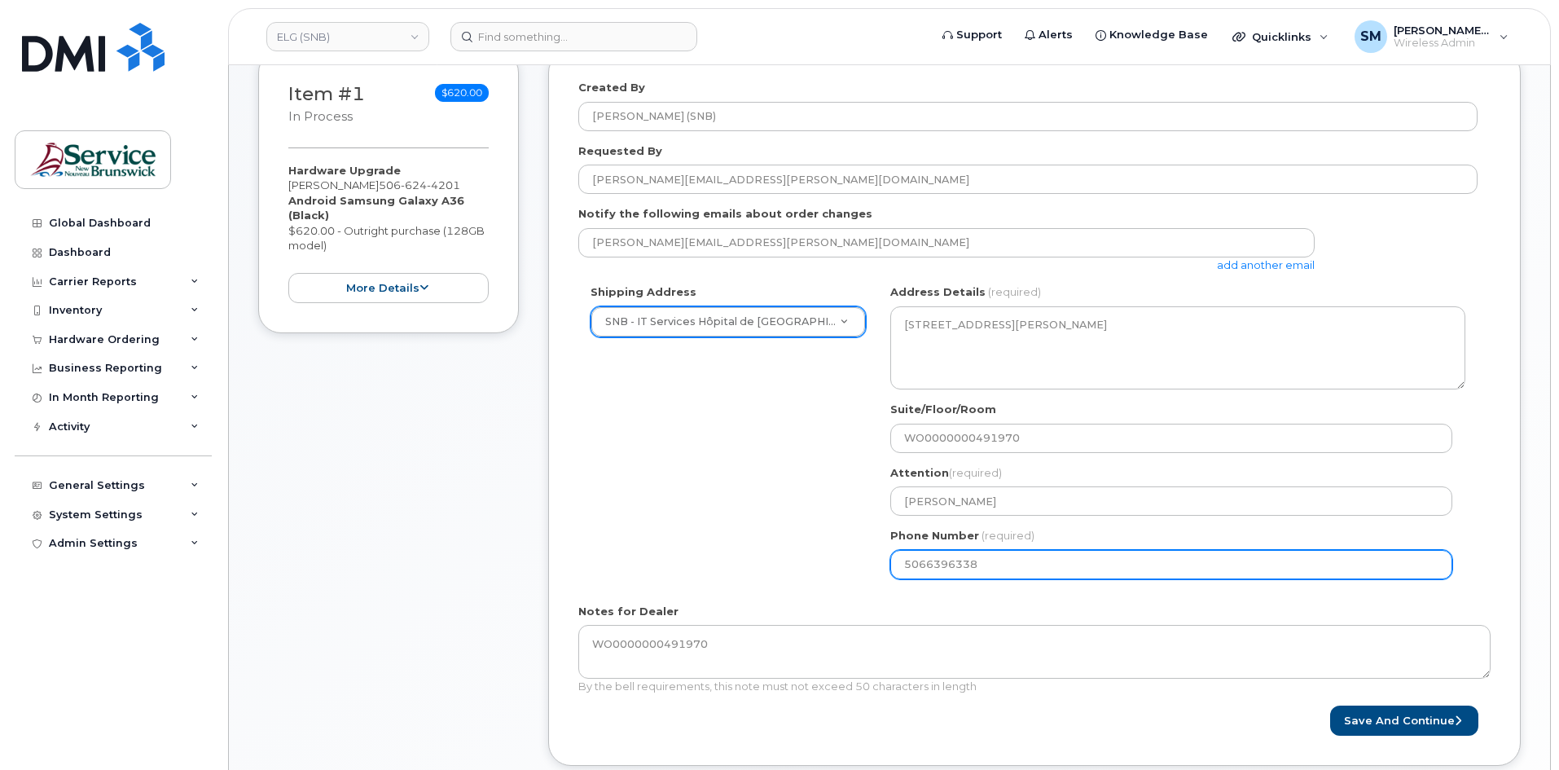
scroll to position [570, 0]
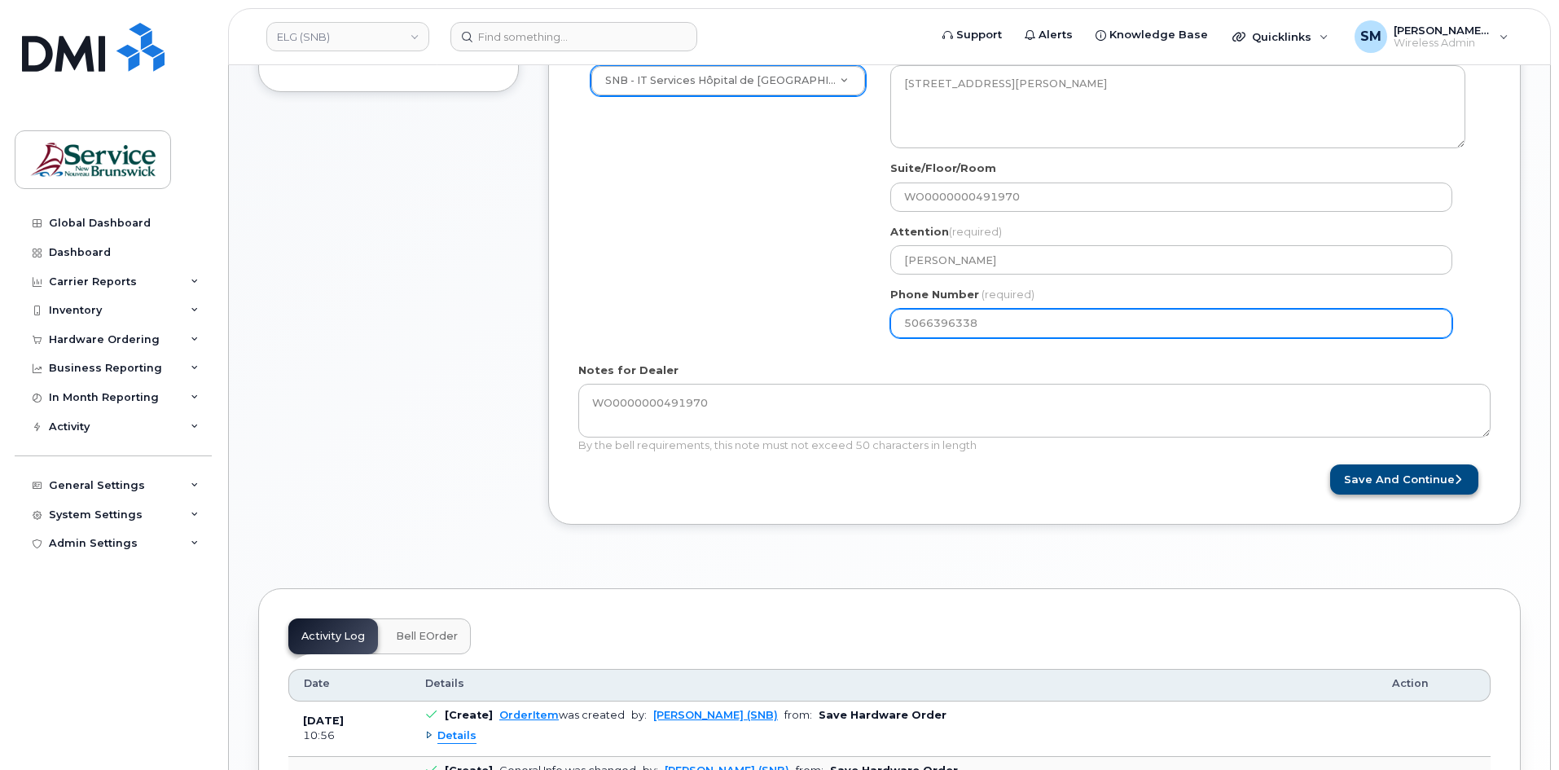
type input "5066396338"
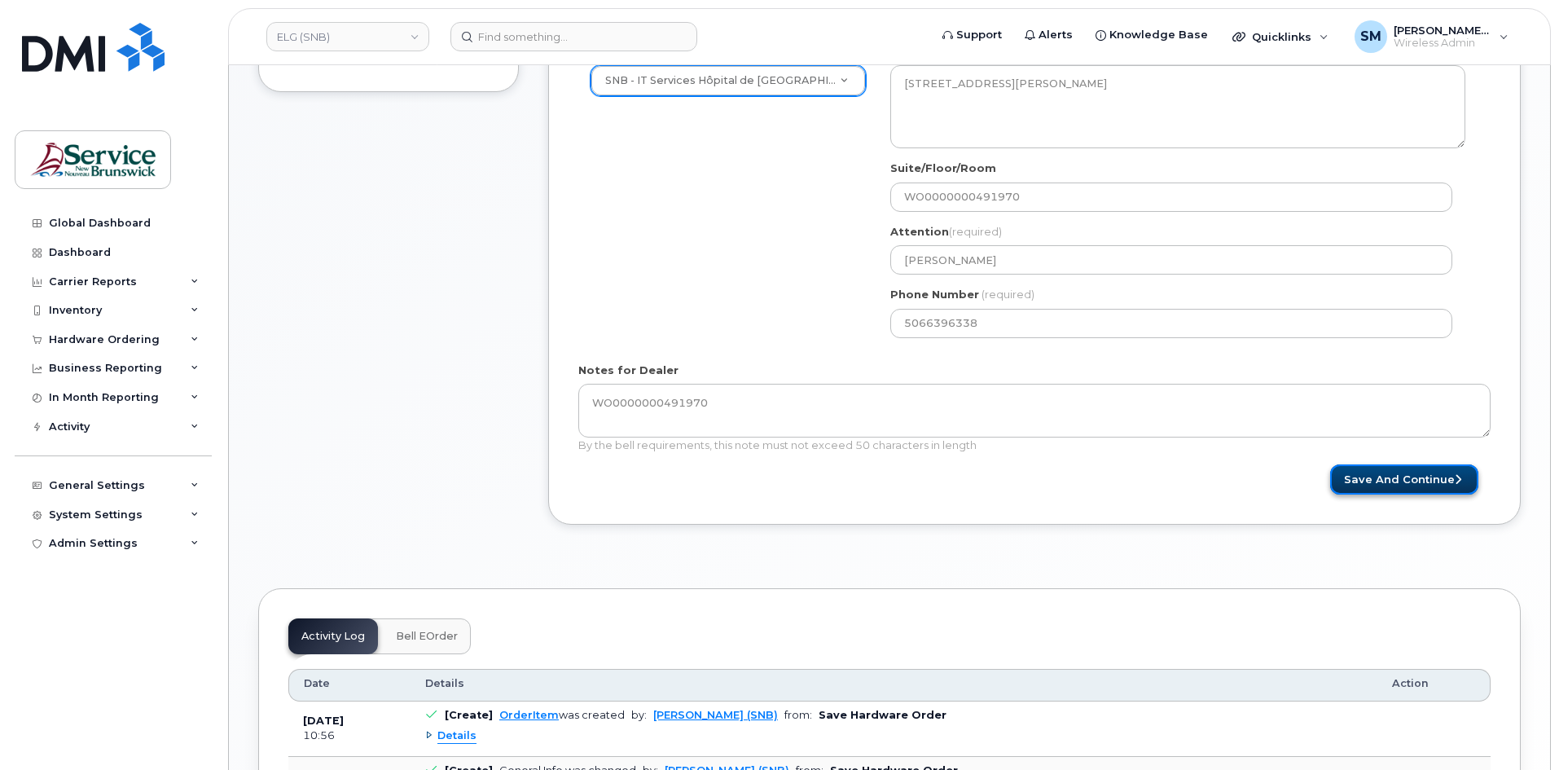
click at [1420, 465] on button "Save and Continue" at bounding box center [1404, 479] width 148 height 30
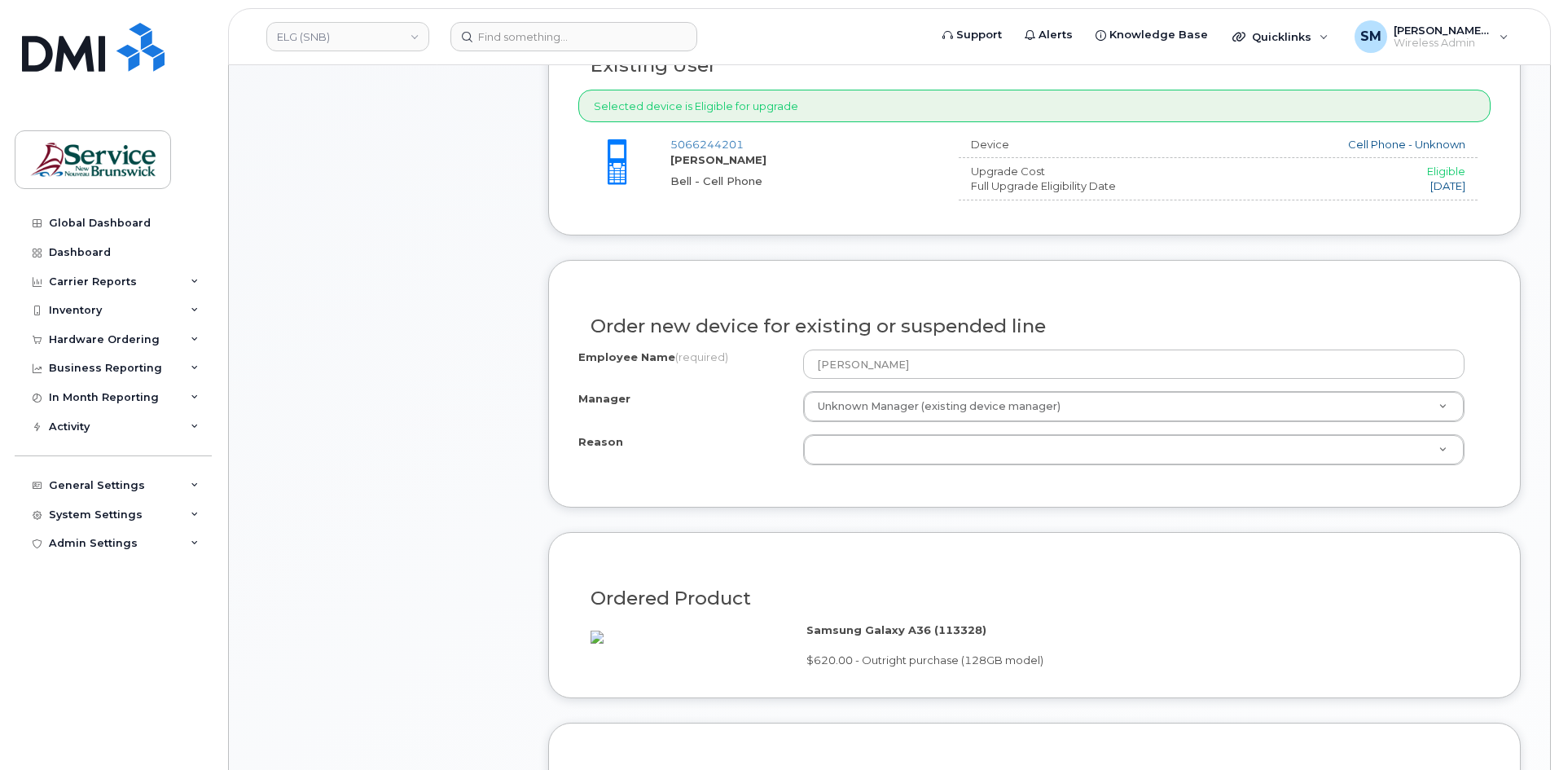
scroll to position [733, 0]
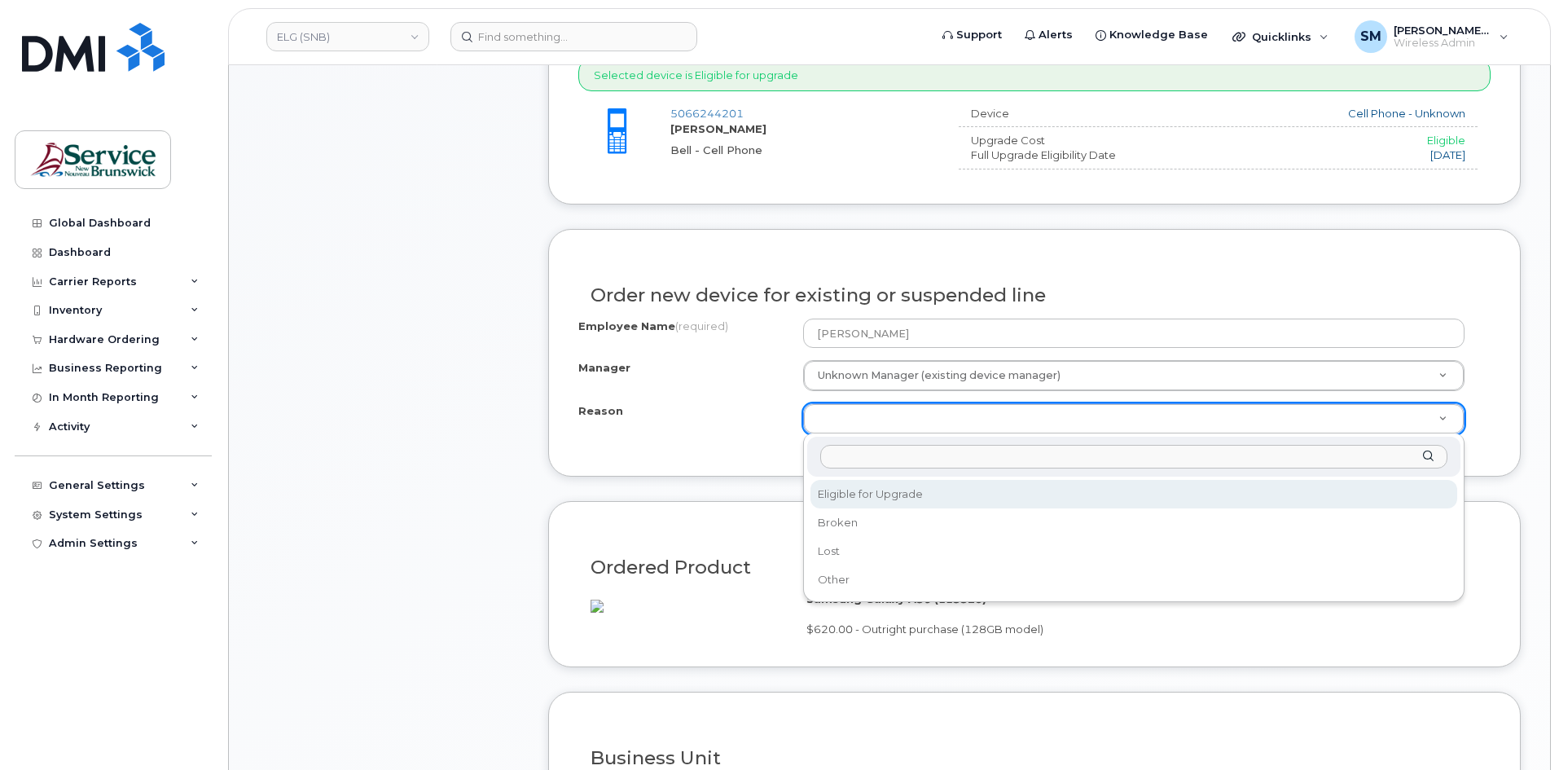
select select "eligible_for_upgrade"
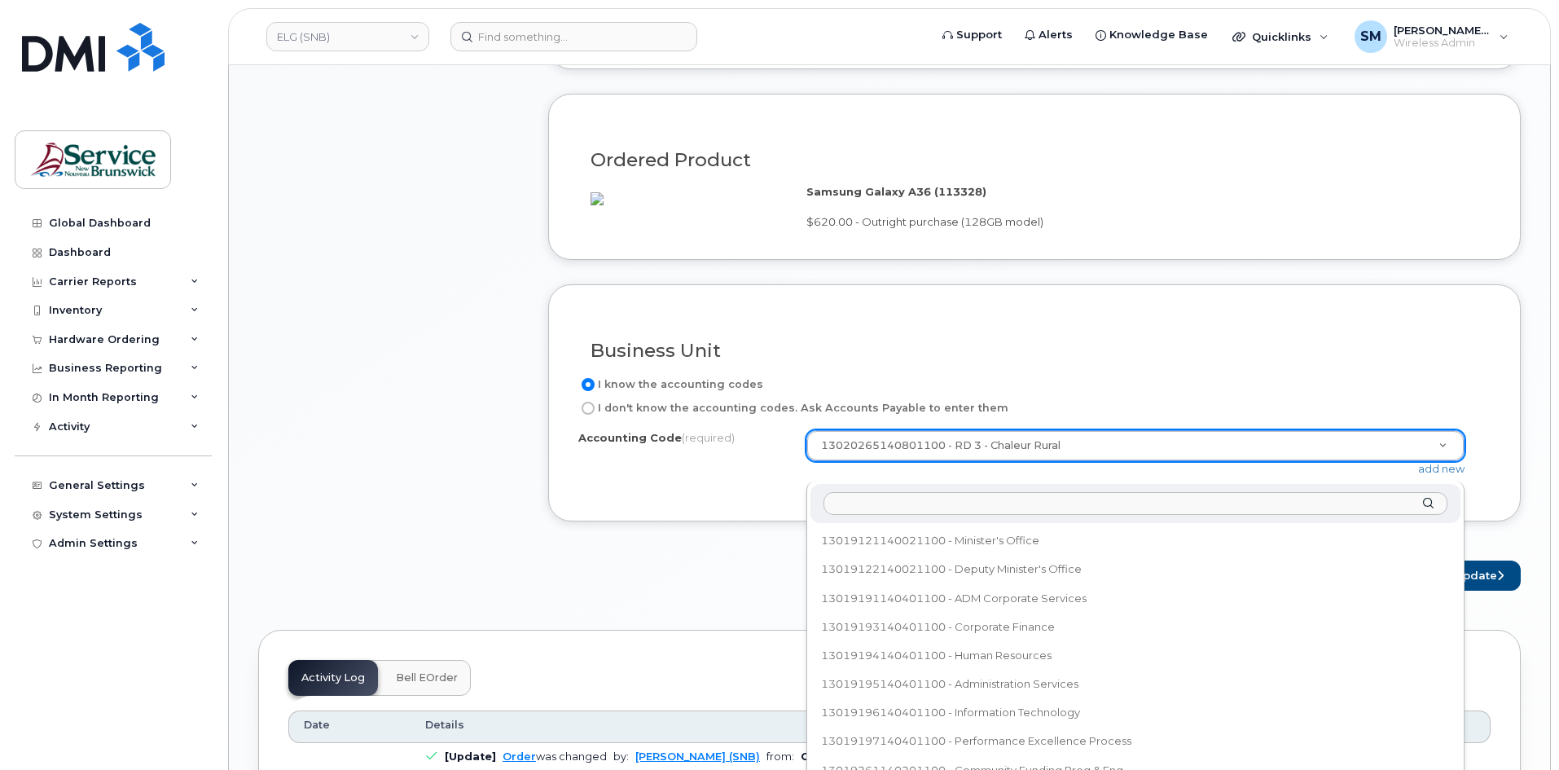
scroll to position [301, 0]
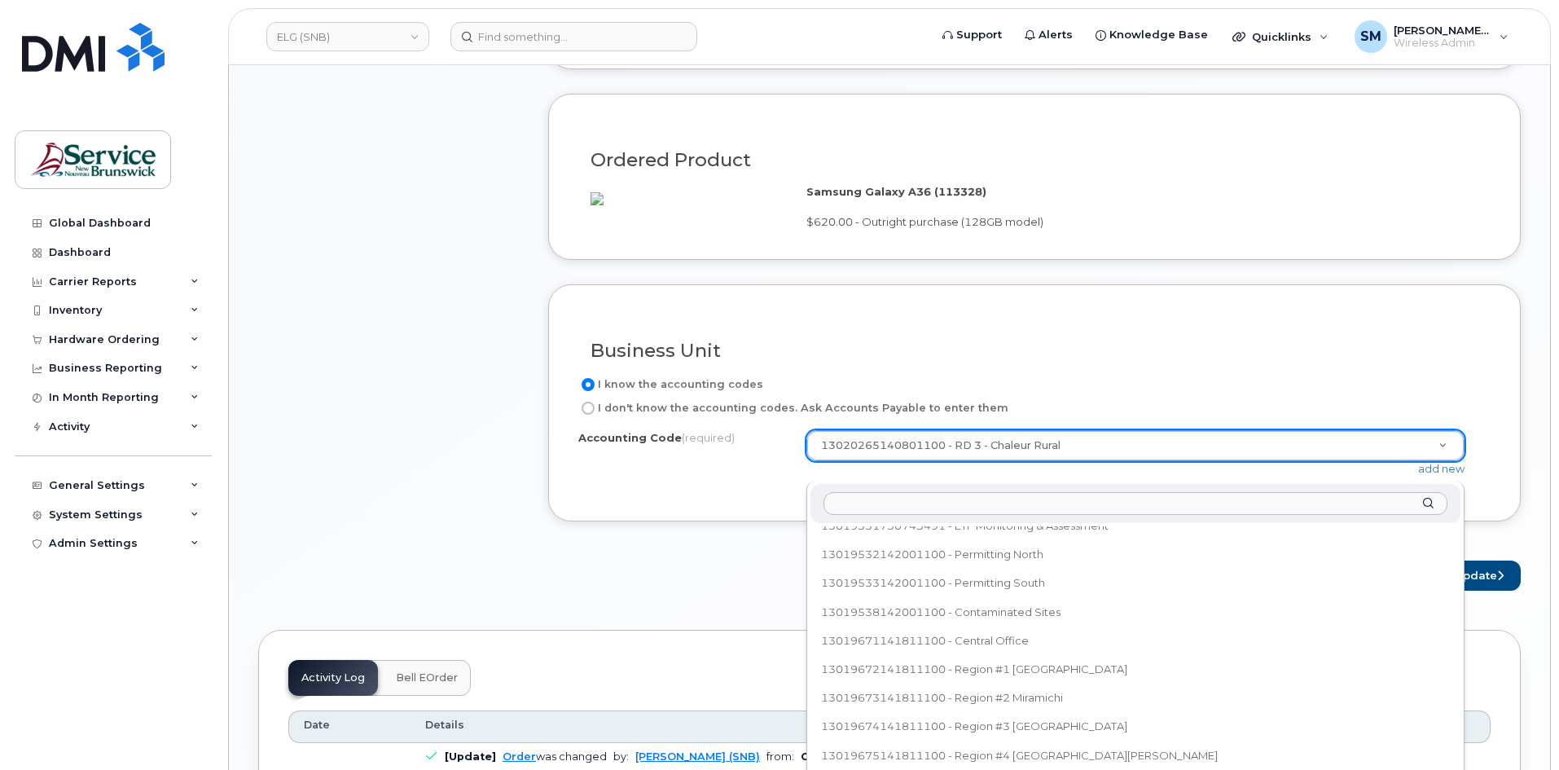
click at [1064, 497] on input "text" at bounding box center [1135, 504] width 624 height 24
type input "14.1410.1420.6071.0000.0000.914400"
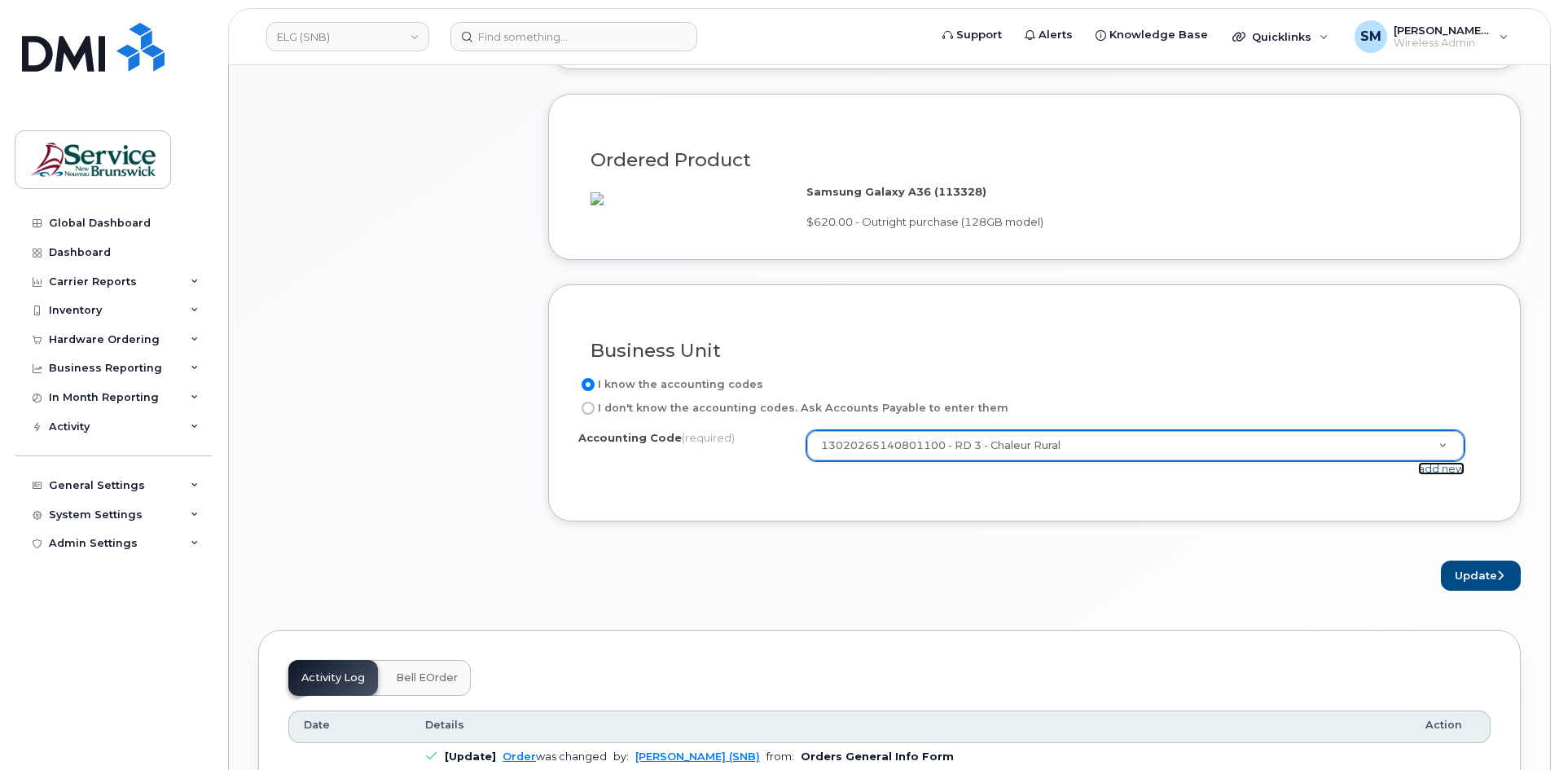
click at [1442, 475] on link "add new" at bounding box center [1441, 468] width 46 height 13
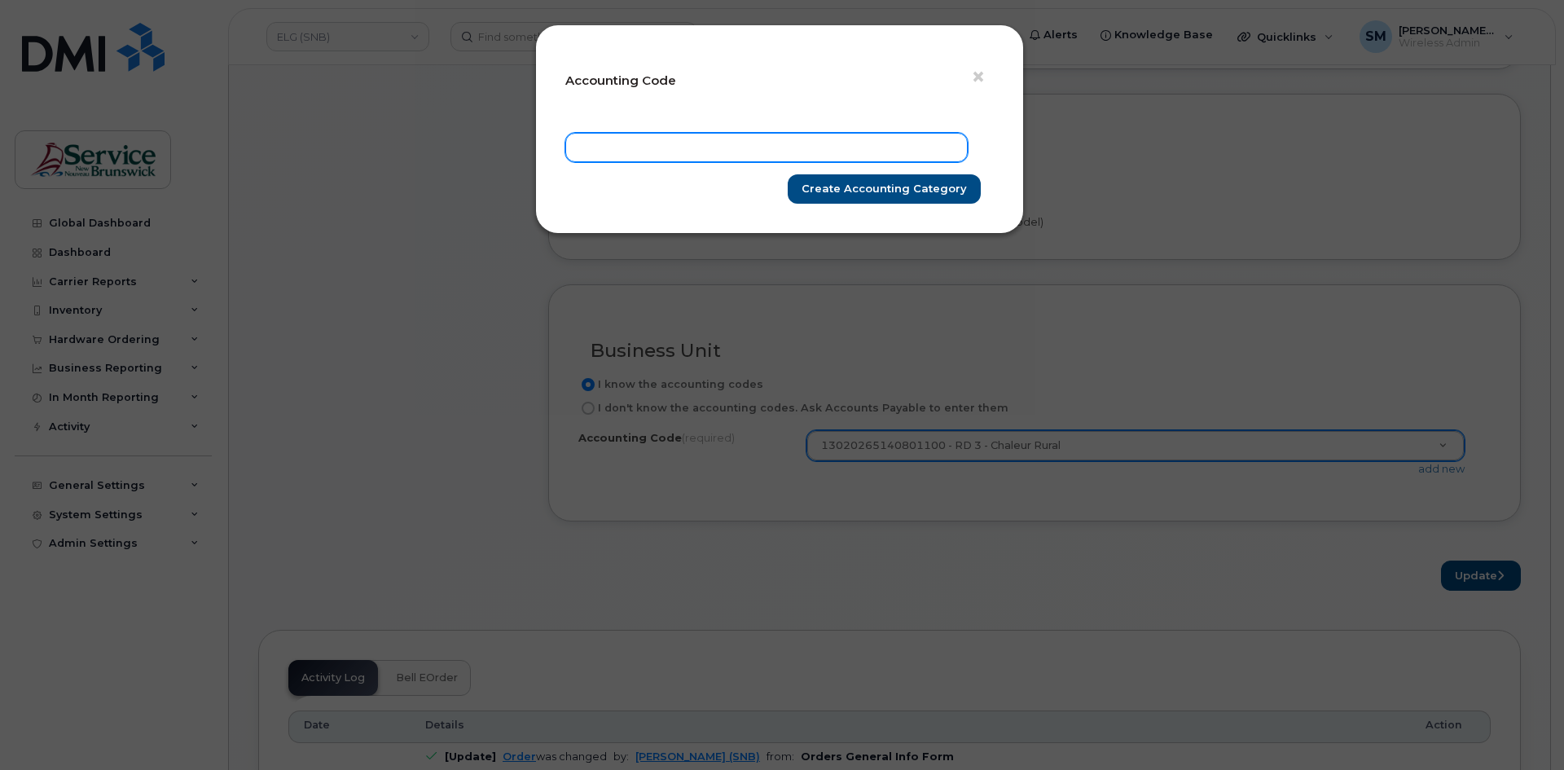
paste input "14.1410.1420.6071.0000.0000.914400"
type input "14.1410.1420.6071.0000.0000.914400"
click at [913, 205] on div "× Accounting Code 14.1410.1420.6071.0000.0000.914400 Create Accounting category" at bounding box center [779, 128] width 489 height 209
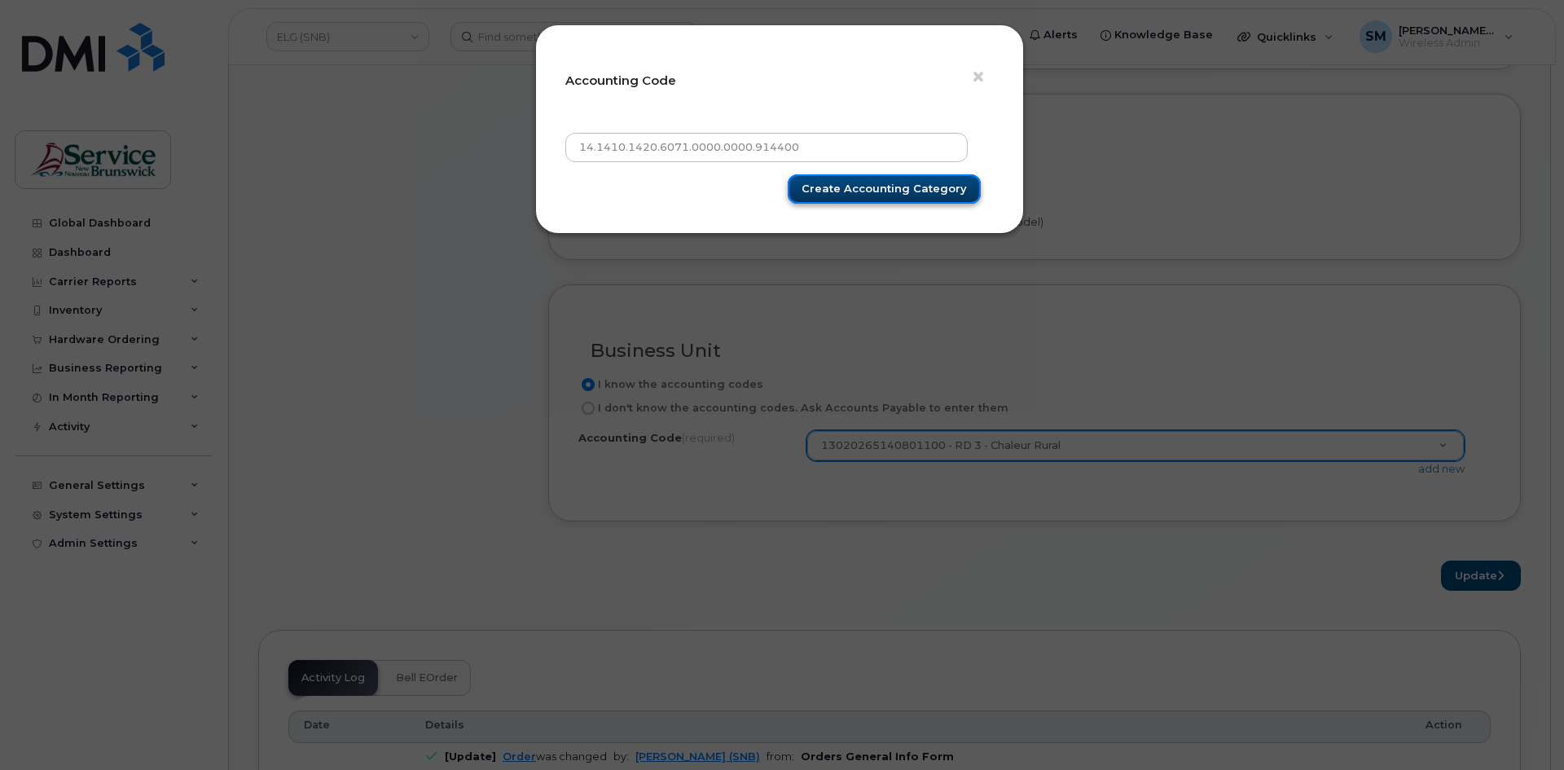
click at [915, 191] on input "Create Accounting category" at bounding box center [884, 189] width 193 height 30
type input "Create Accounting category"
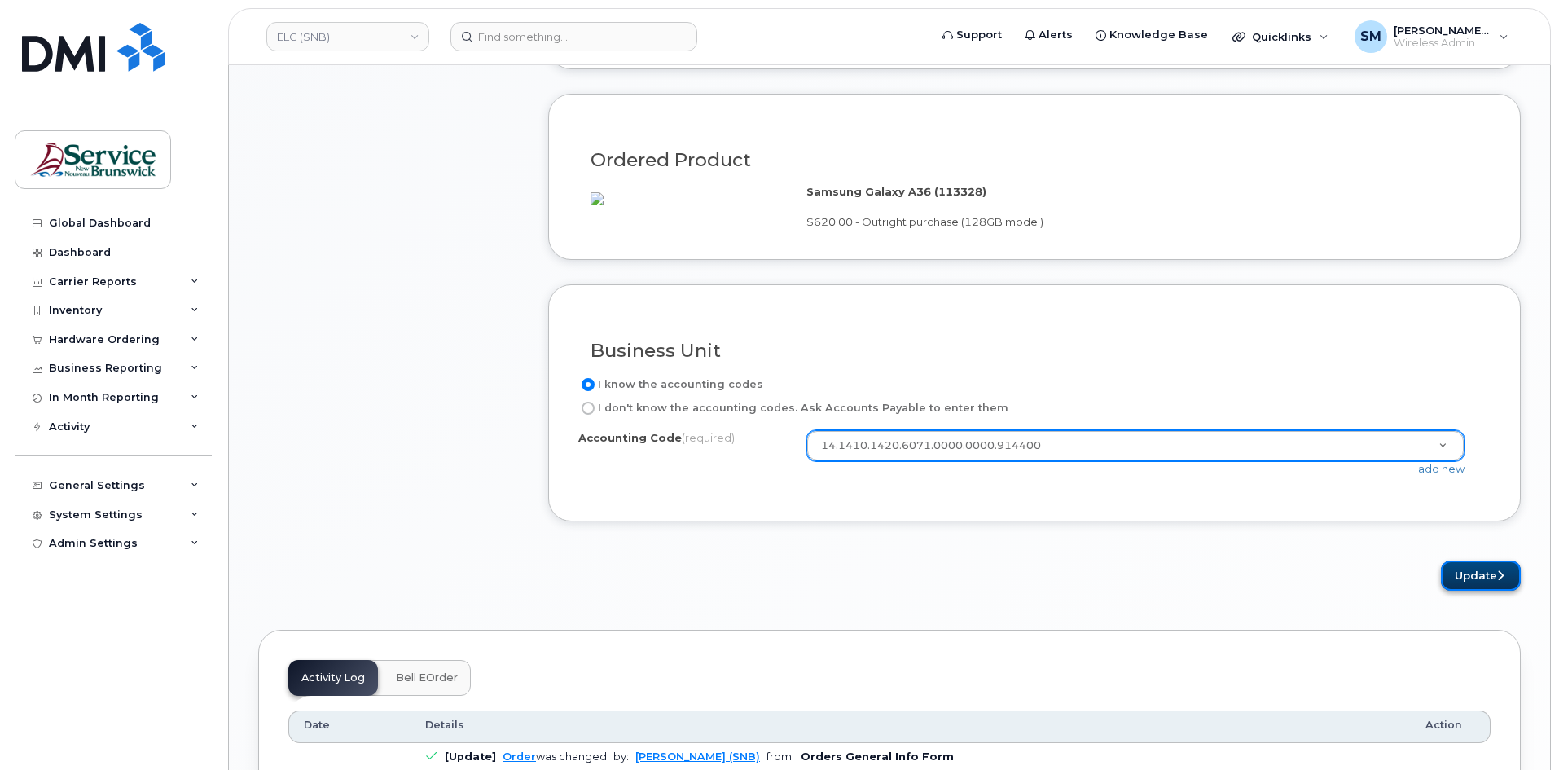
click at [1477, 591] on button "Update" at bounding box center [1481, 575] width 80 height 30
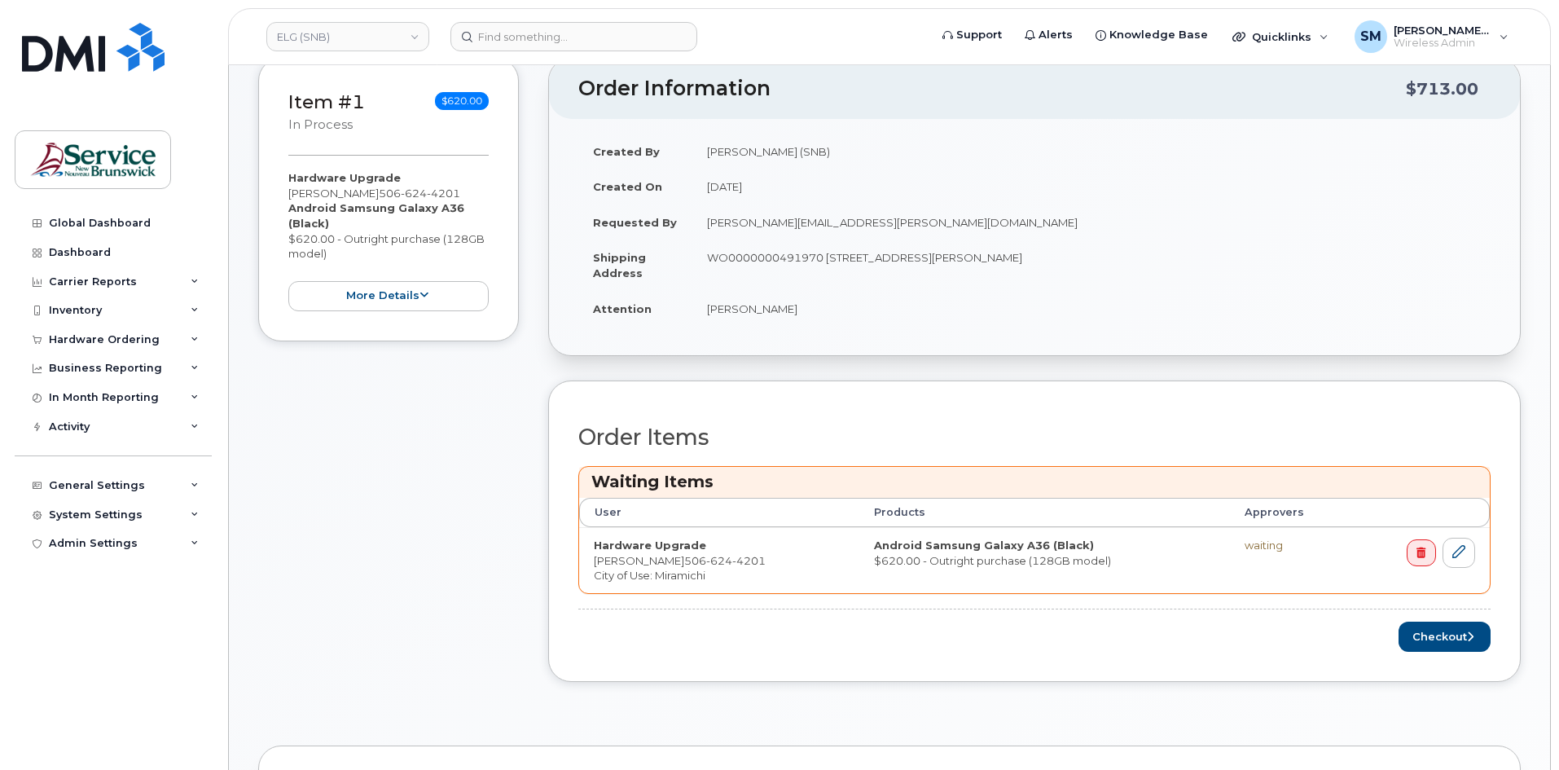
scroll to position [326, 0]
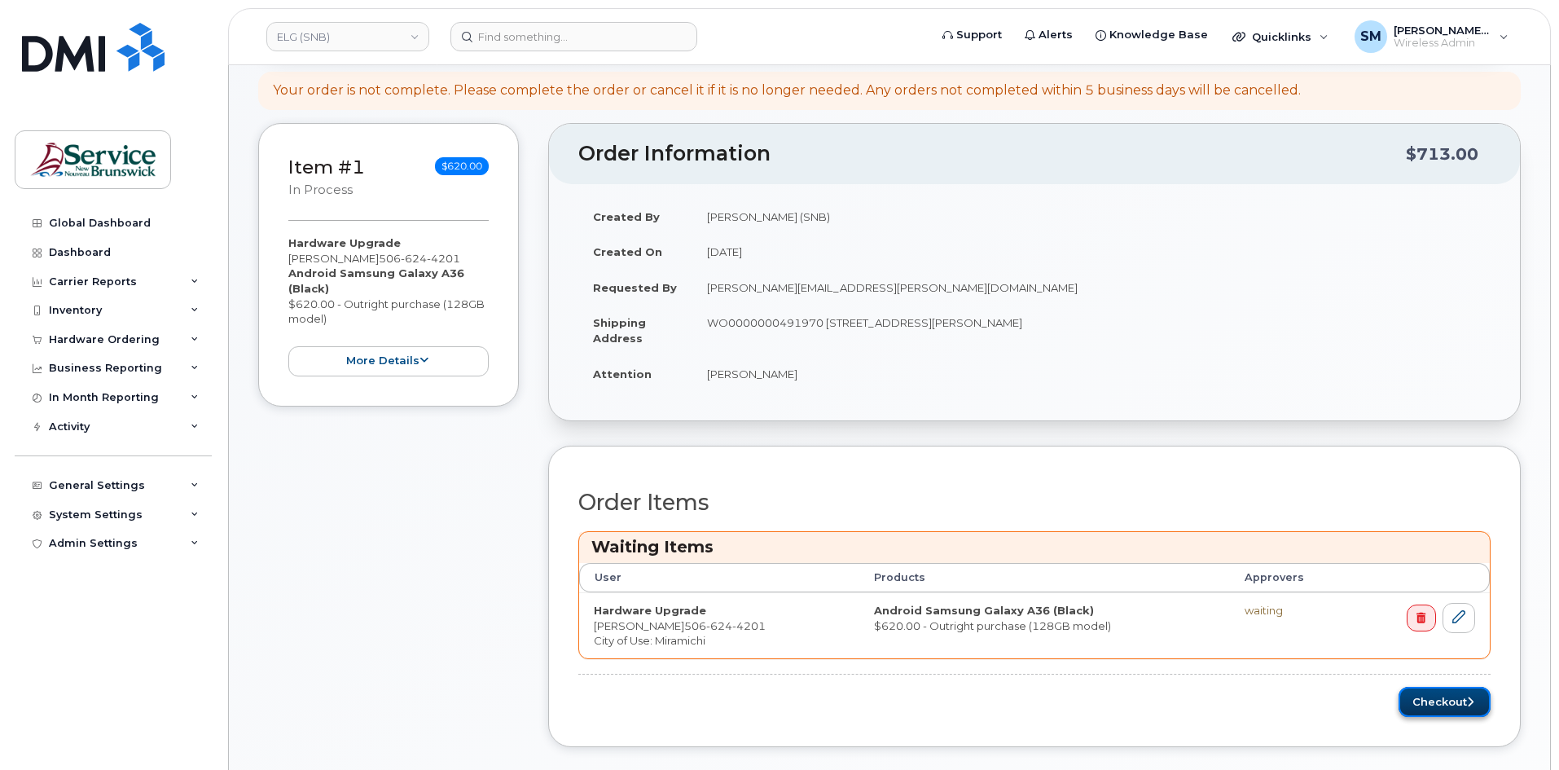
click at [1425, 692] on button "Checkout" at bounding box center [1444, 702] width 92 height 30
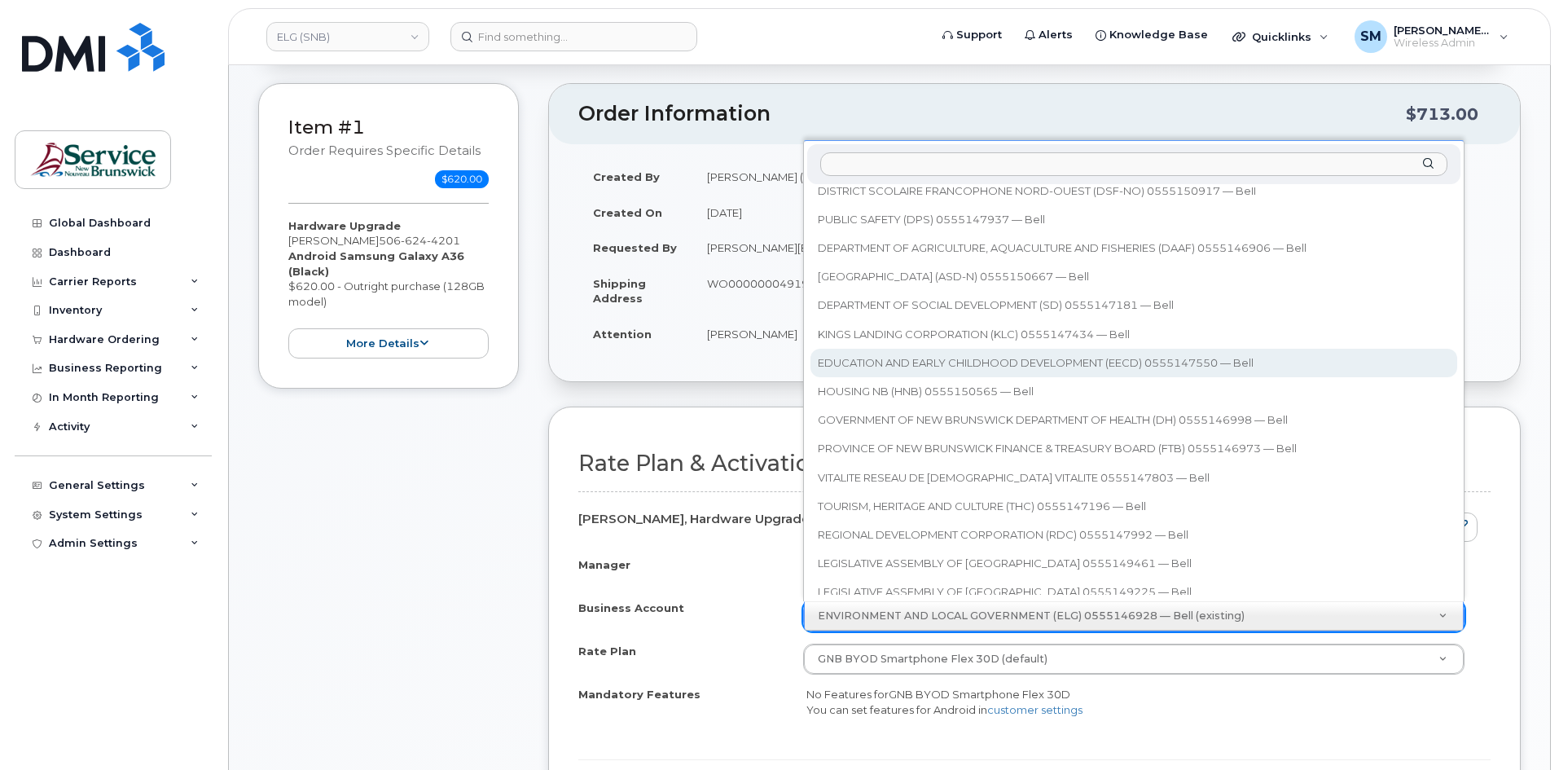
scroll to position [326, 0]
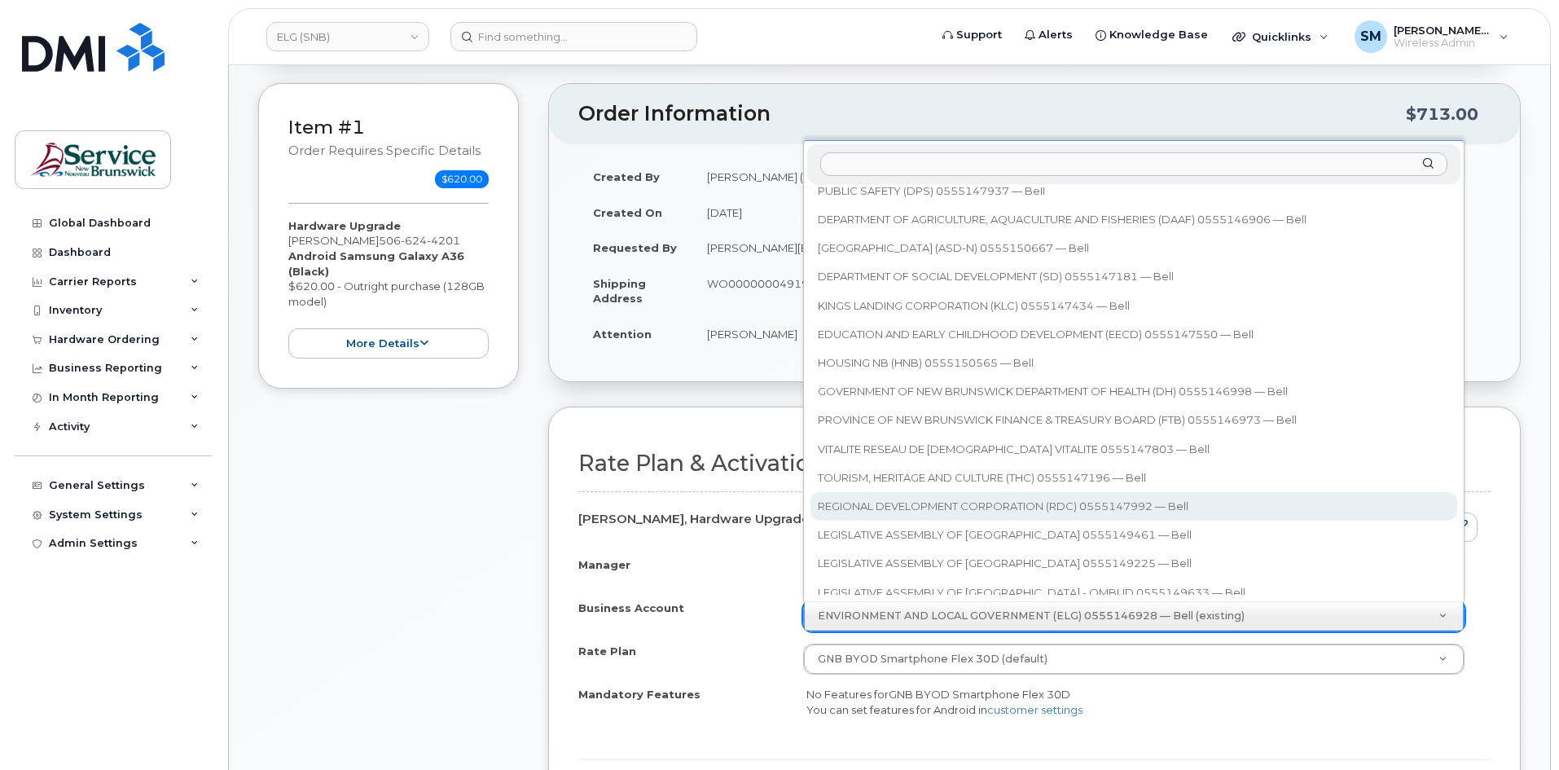
select select "12956"
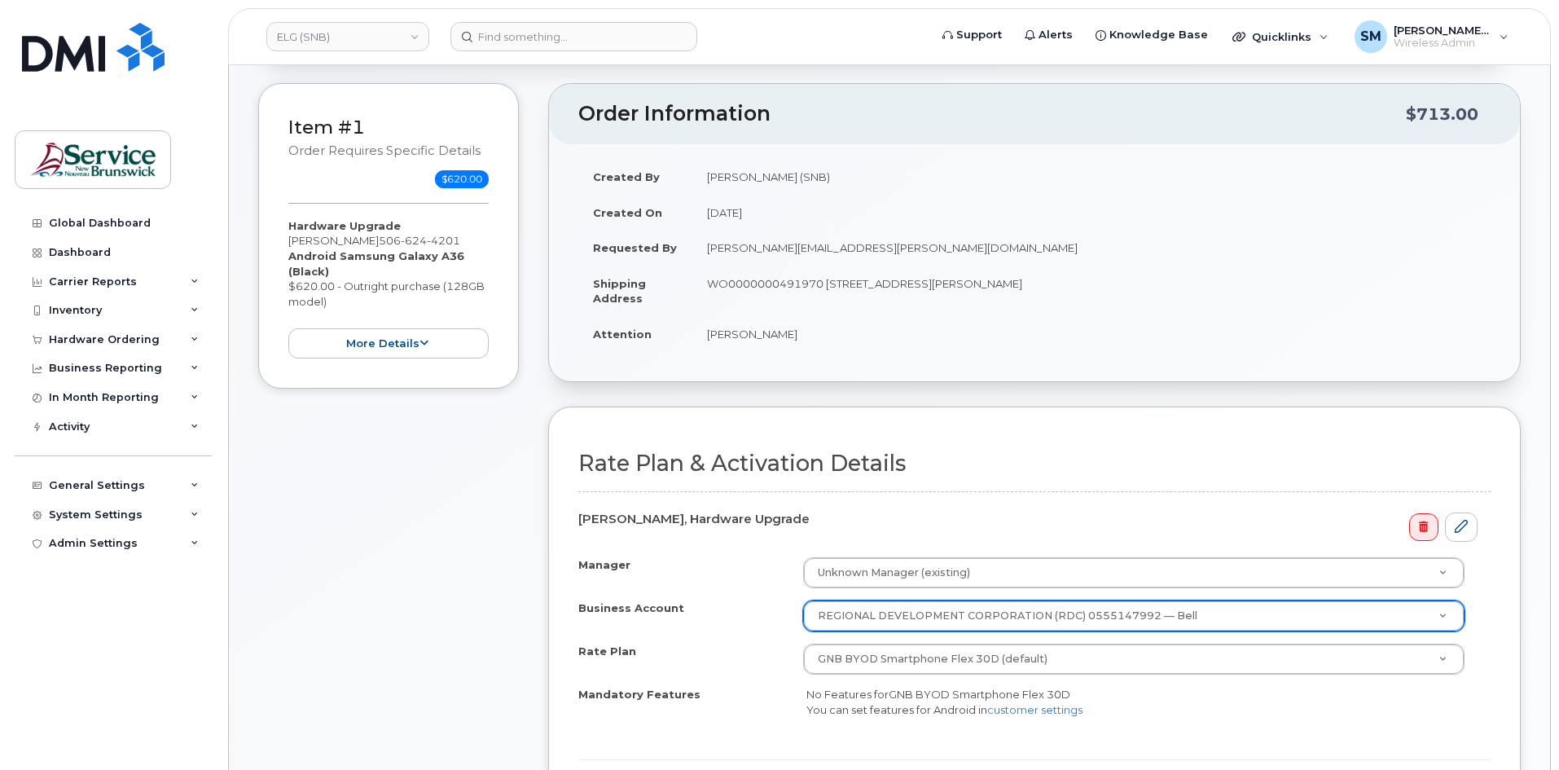
click at [1227, 493] on form "Rate Plan & Activation Details Denis Bujold, Hardware Upgrade Manager Unknown M…" at bounding box center [1034, 635] width 912 height 368
click at [387, 33] on link "ELG (SNB)" at bounding box center [347, 36] width 163 height 29
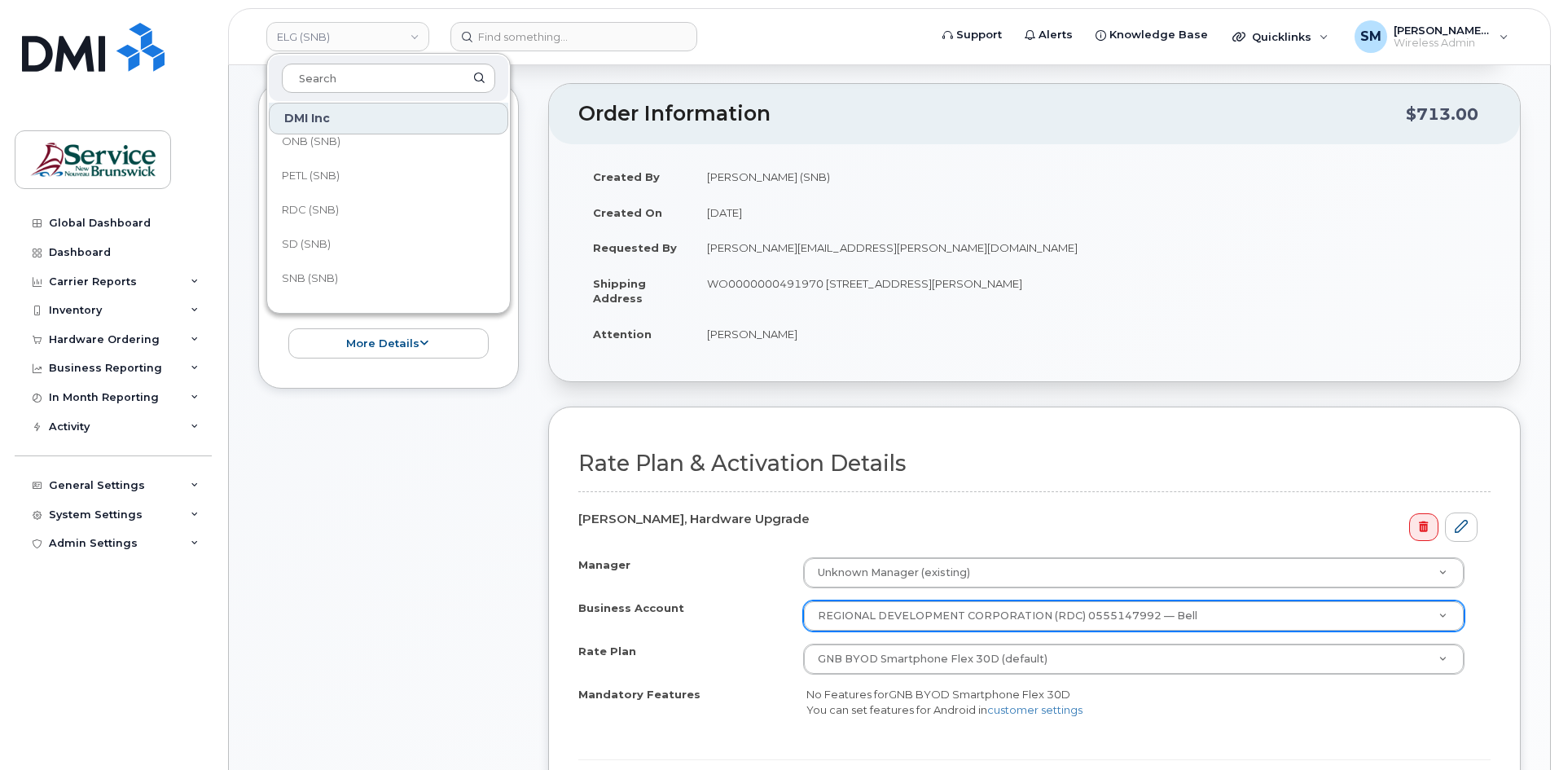
scroll to position [407, 0]
click at [427, 569] on div "Item #1 Order requires Specific details $620.00 Hardware Upgrade Denis Bujold 5…" at bounding box center [388, 478] width 261 height 791
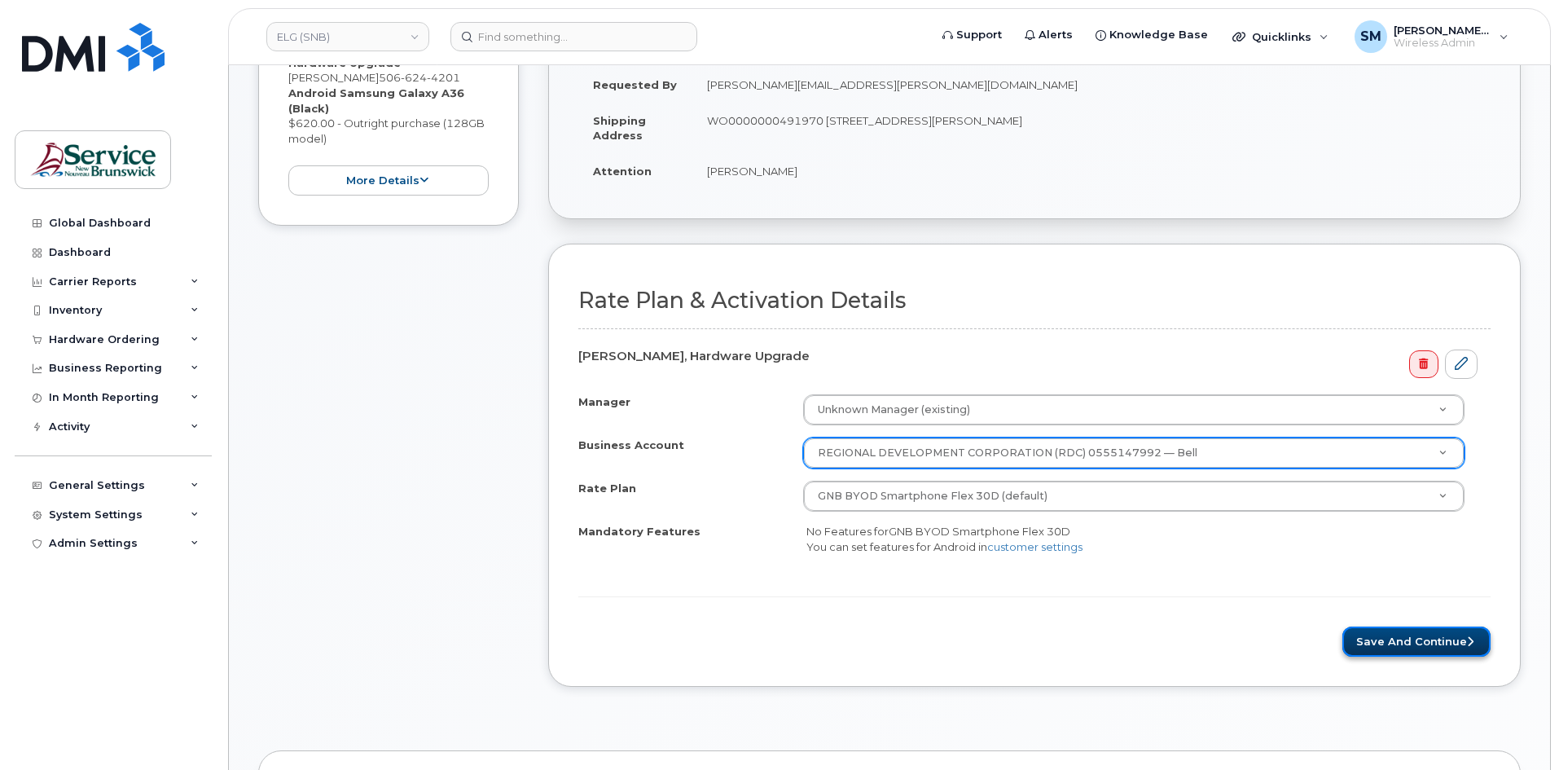
click at [1416, 629] on button "Save and Continue" at bounding box center [1416, 641] width 148 height 30
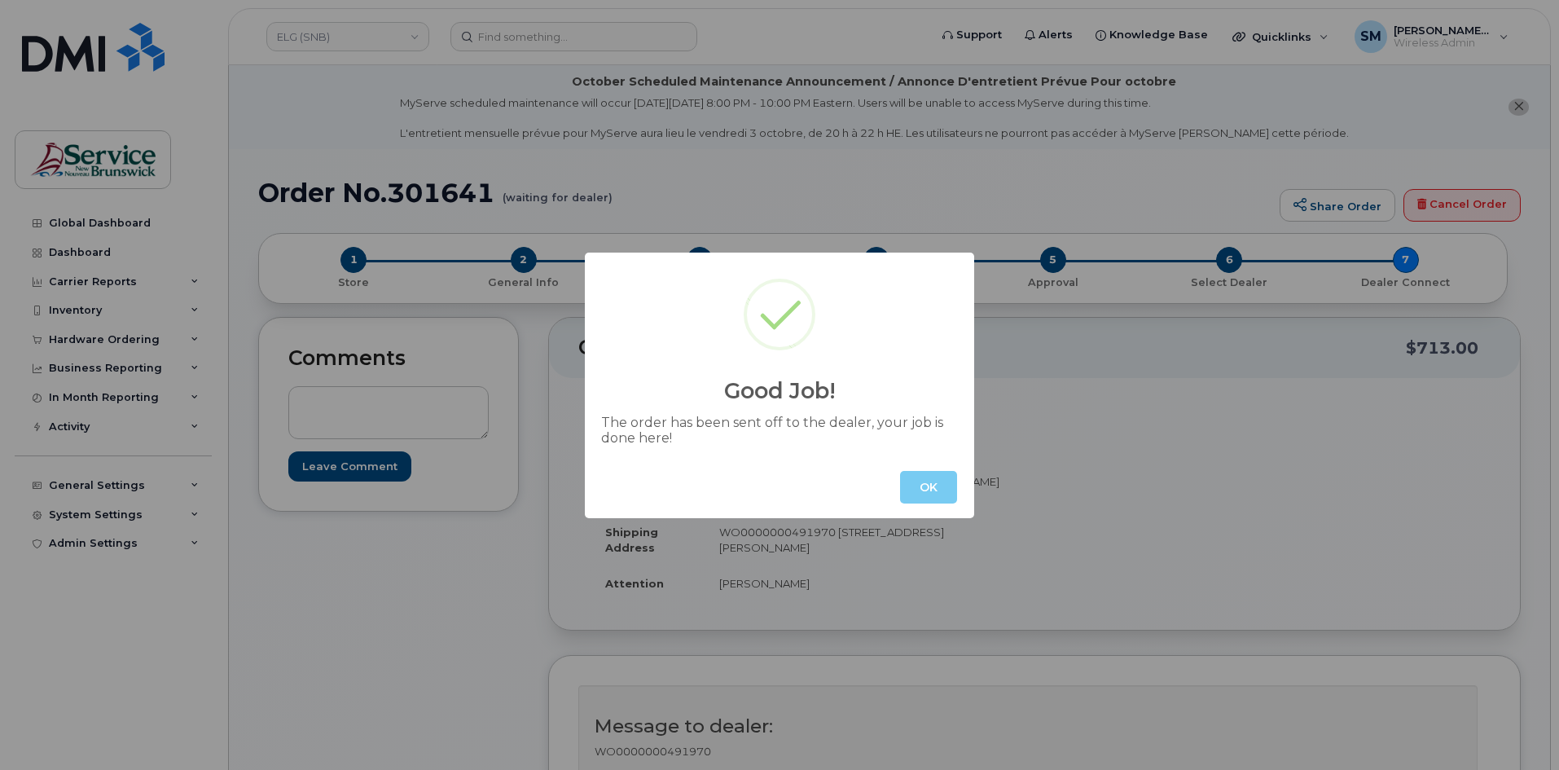
click at [931, 489] on button "OK" at bounding box center [928, 487] width 57 height 33
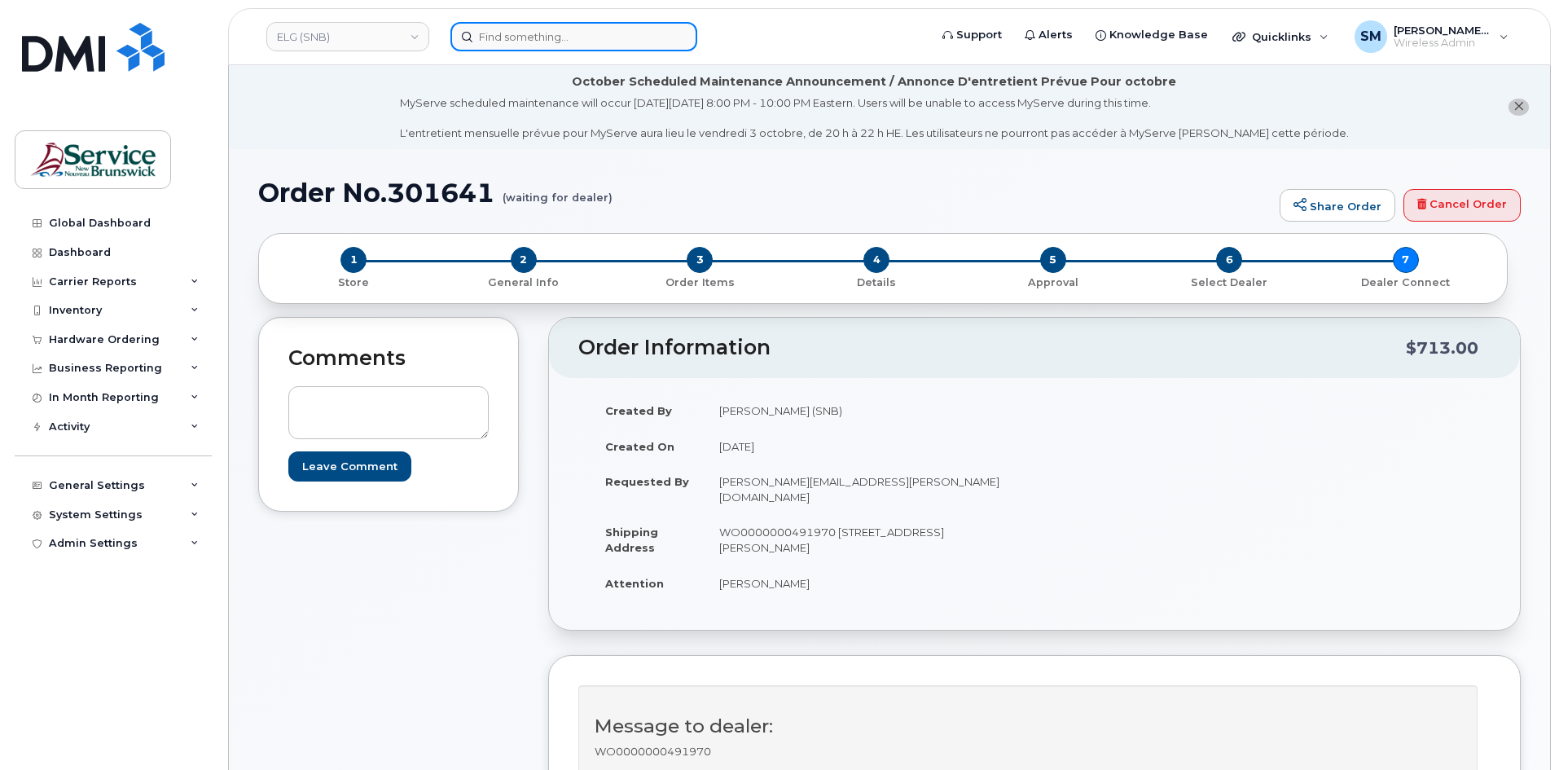
click at [551, 29] on input at bounding box center [573, 36] width 247 height 29
paste input "[PHONE_NUMBER]"
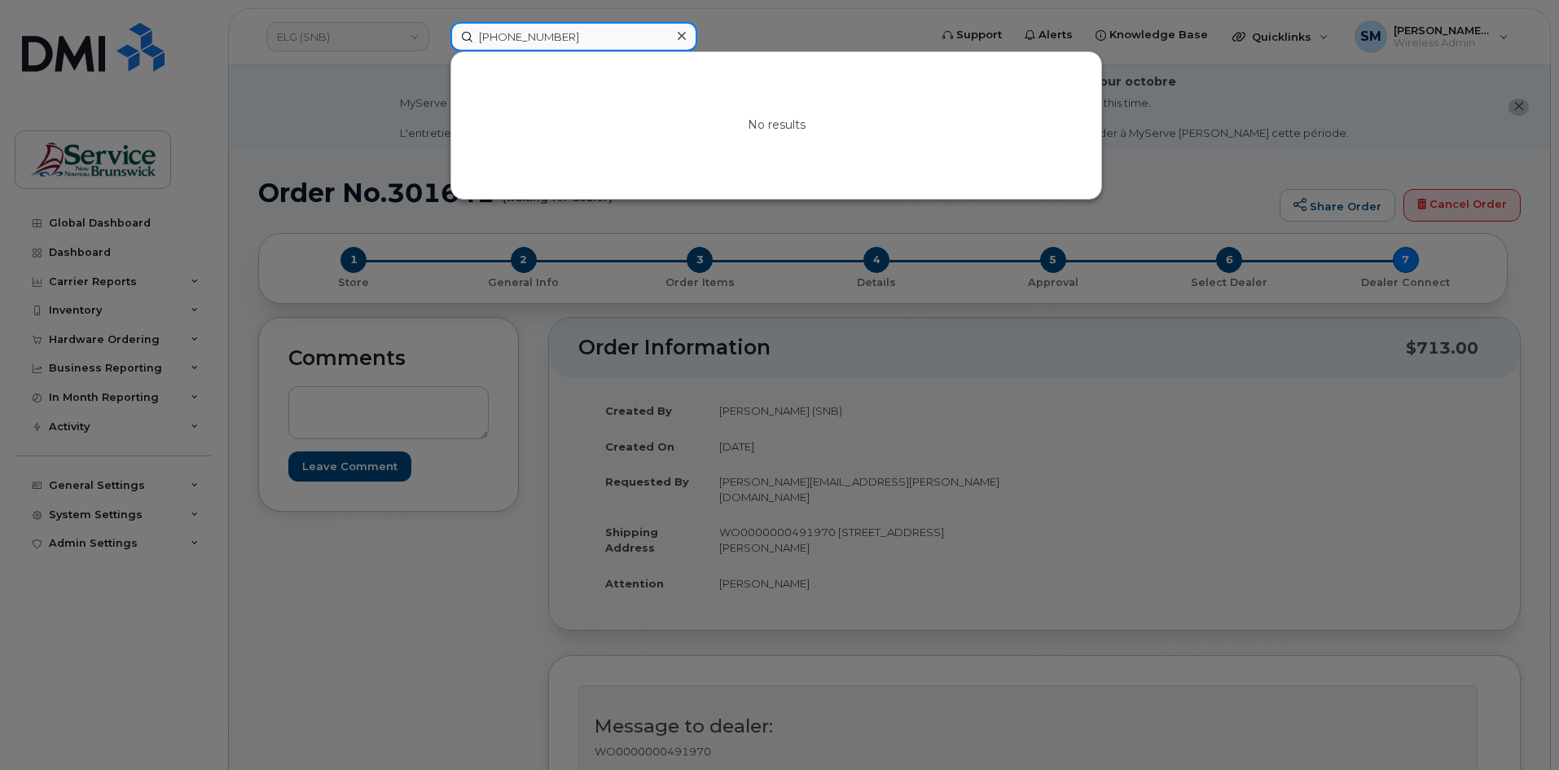
type input "[PHONE_NUMBER]"
